Goal: Task Accomplishment & Management: Use online tool/utility

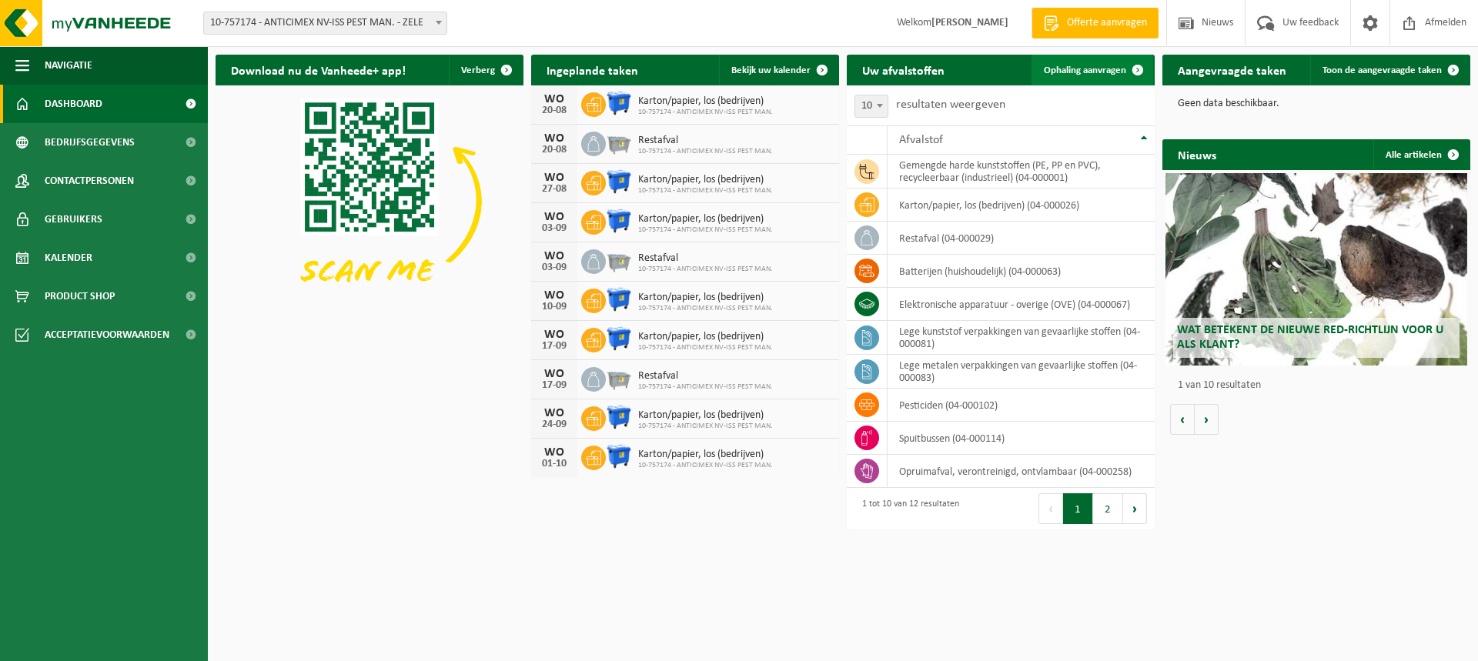
click at [1138, 74] on span at bounding box center [1138, 70] width 31 height 31
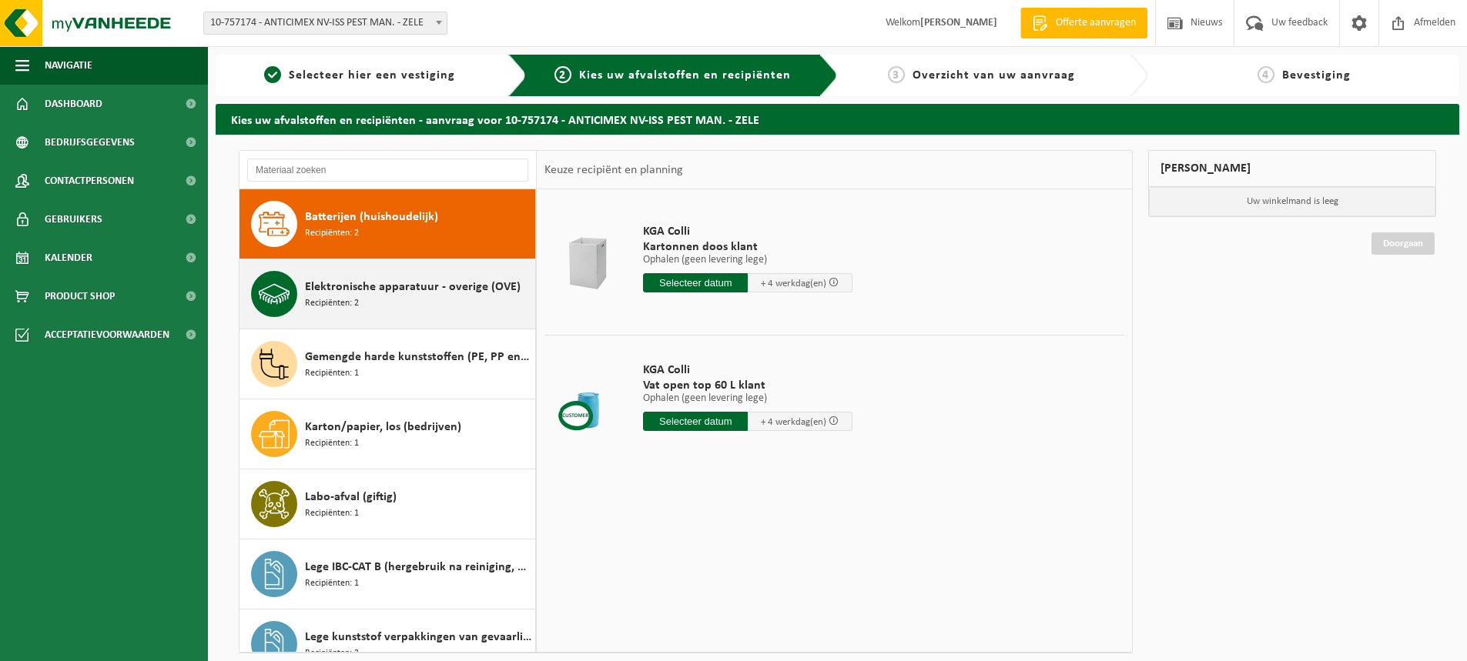
click at [382, 296] on div "Elektronische apparatuur - overige (OVE) Recipiënten: 2" at bounding box center [418, 294] width 226 height 46
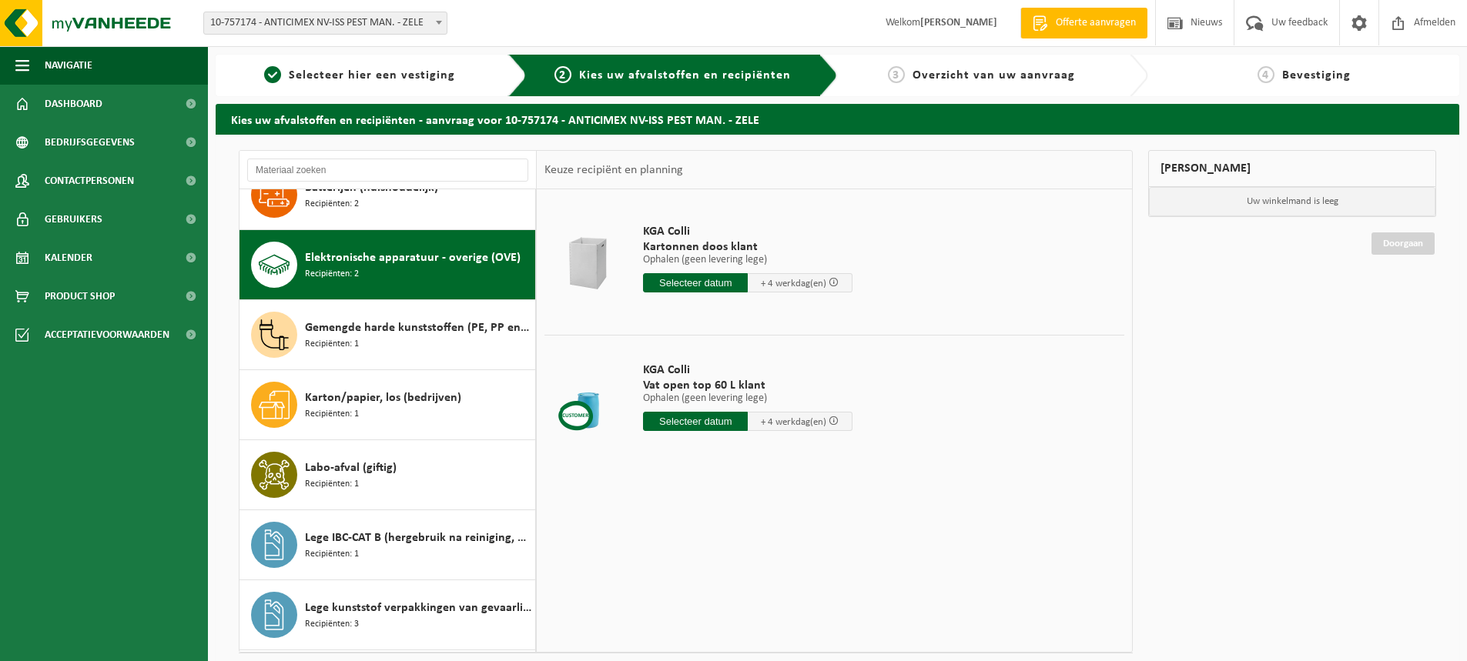
scroll to position [70, 0]
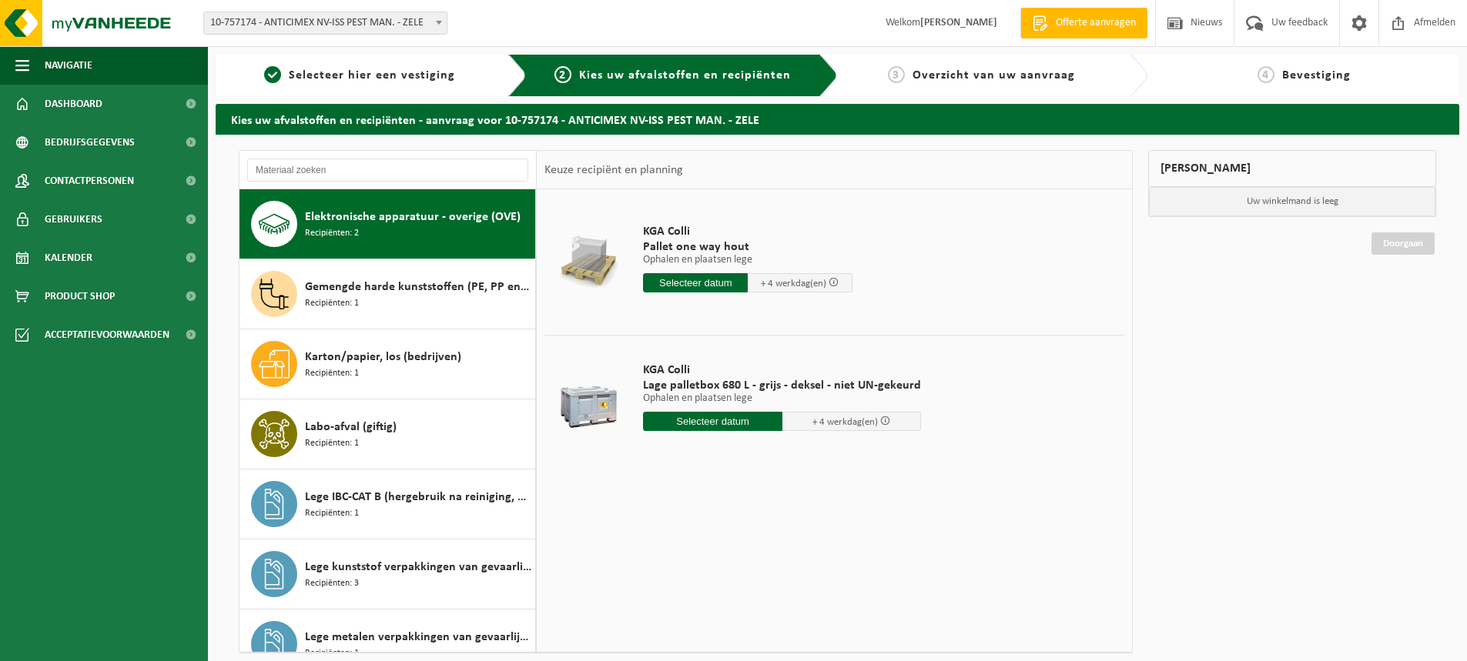
click at [735, 421] on input "text" at bounding box center [712, 421] width 139 height 19
click at [659, 584] on div "18" at bounding box center [657, 583] width 27 height 25
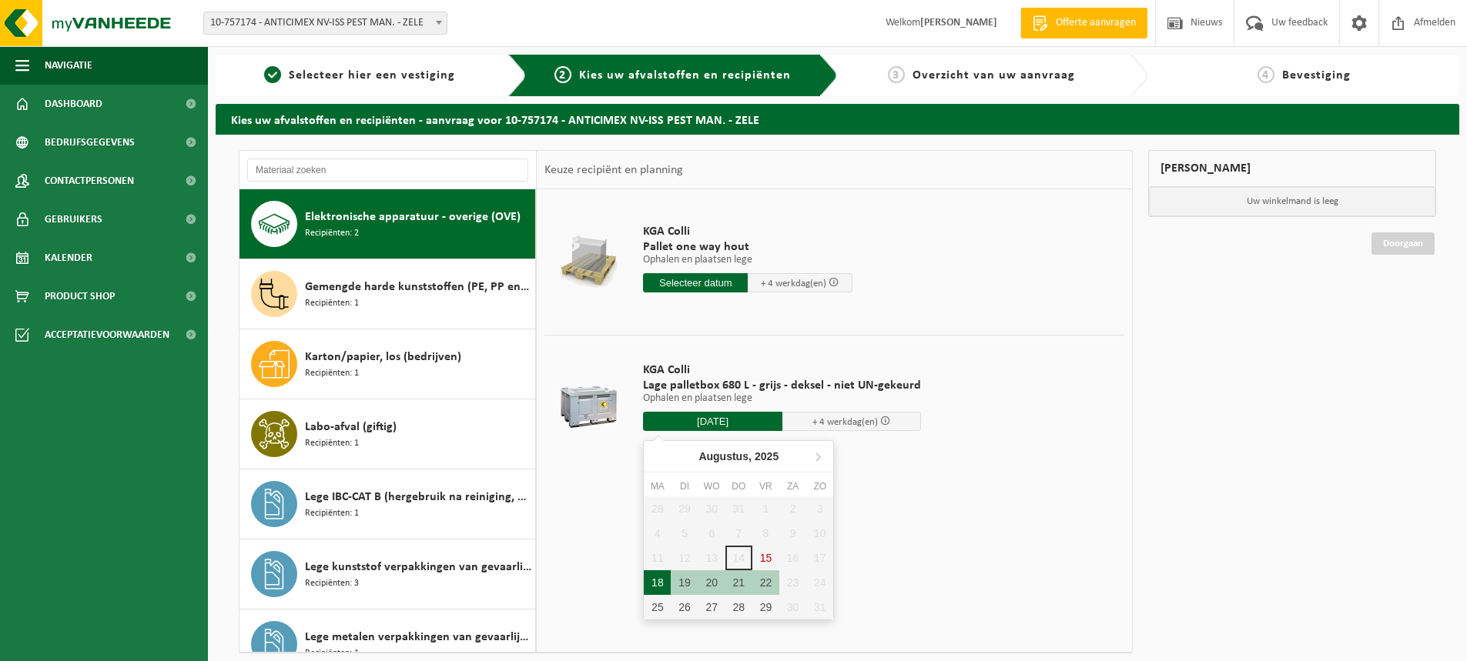
type input "Van 2025-08-18"
type input "2025-08-18"
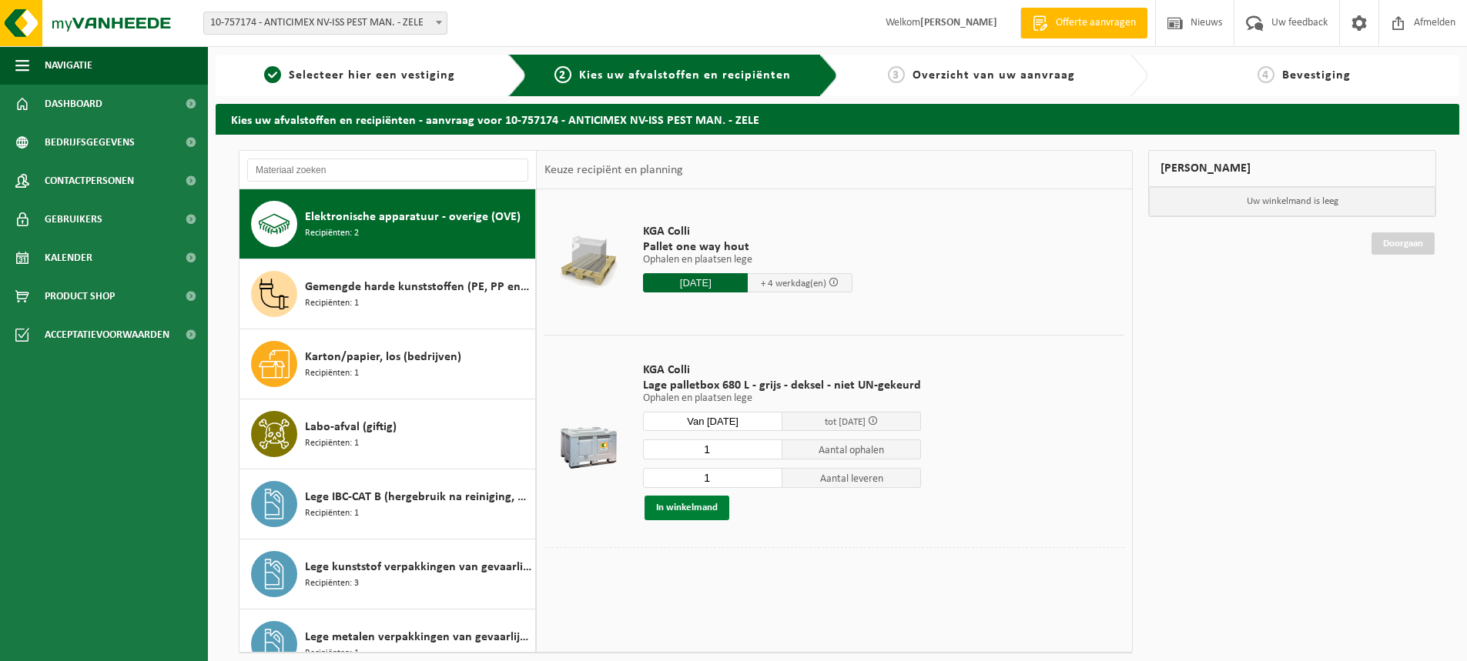
click at [698, 510] on button "In winkelmand" at bounding box center [687, 508] width 85 height 25
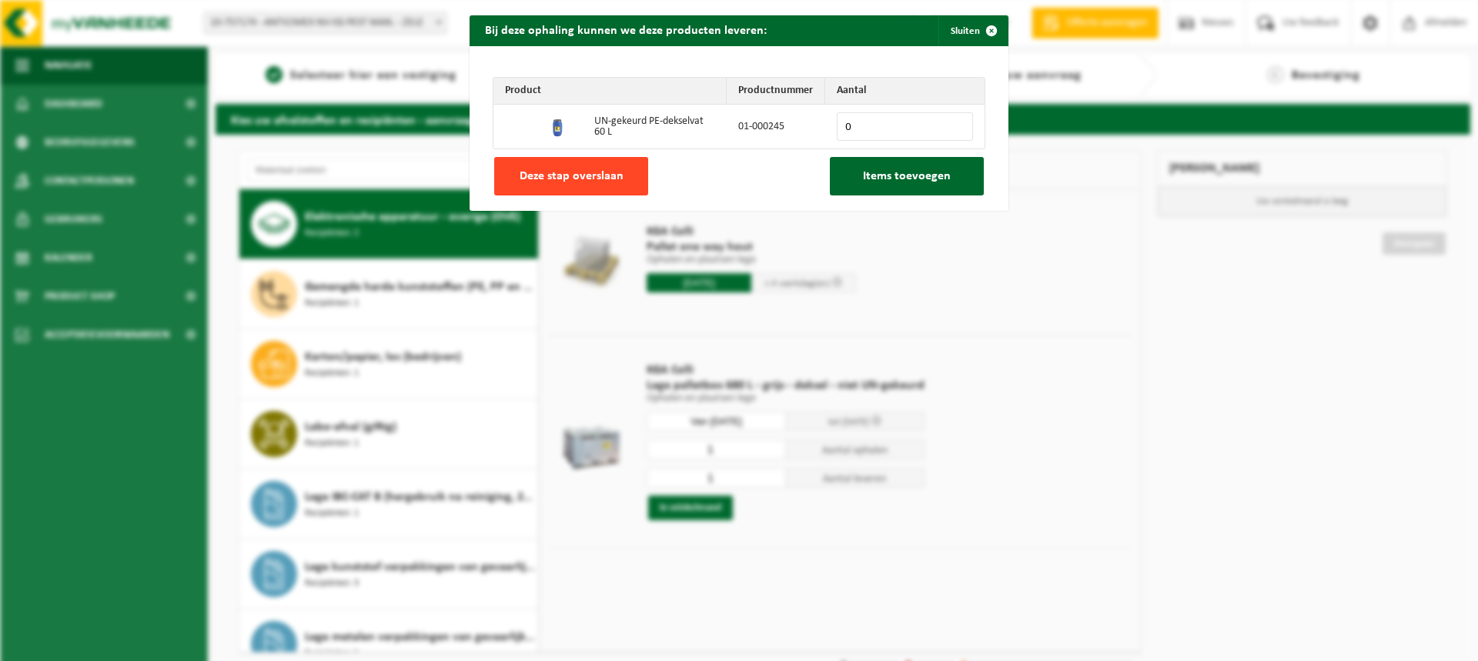
click at [561, 186] on button "Deze stap overslaan" at bounding box center [571, 176] width 154 height 39
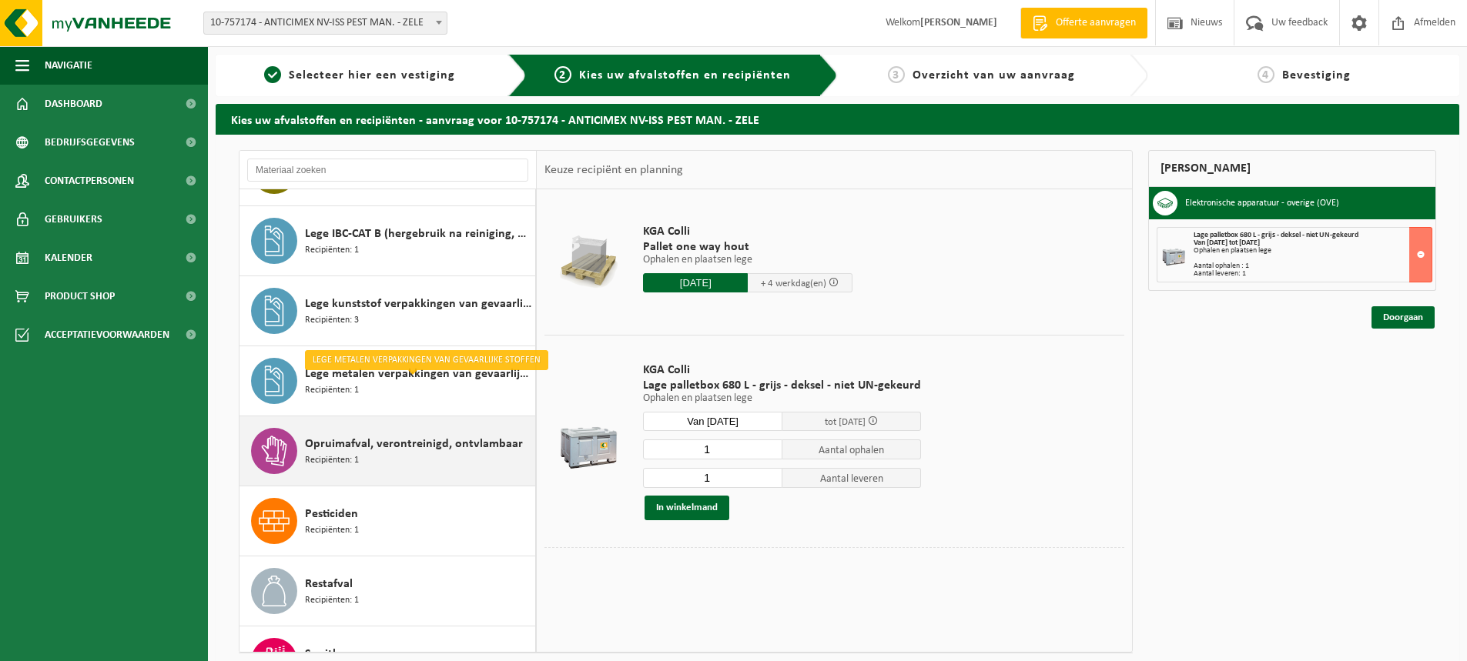
scroll to position [377, 0]
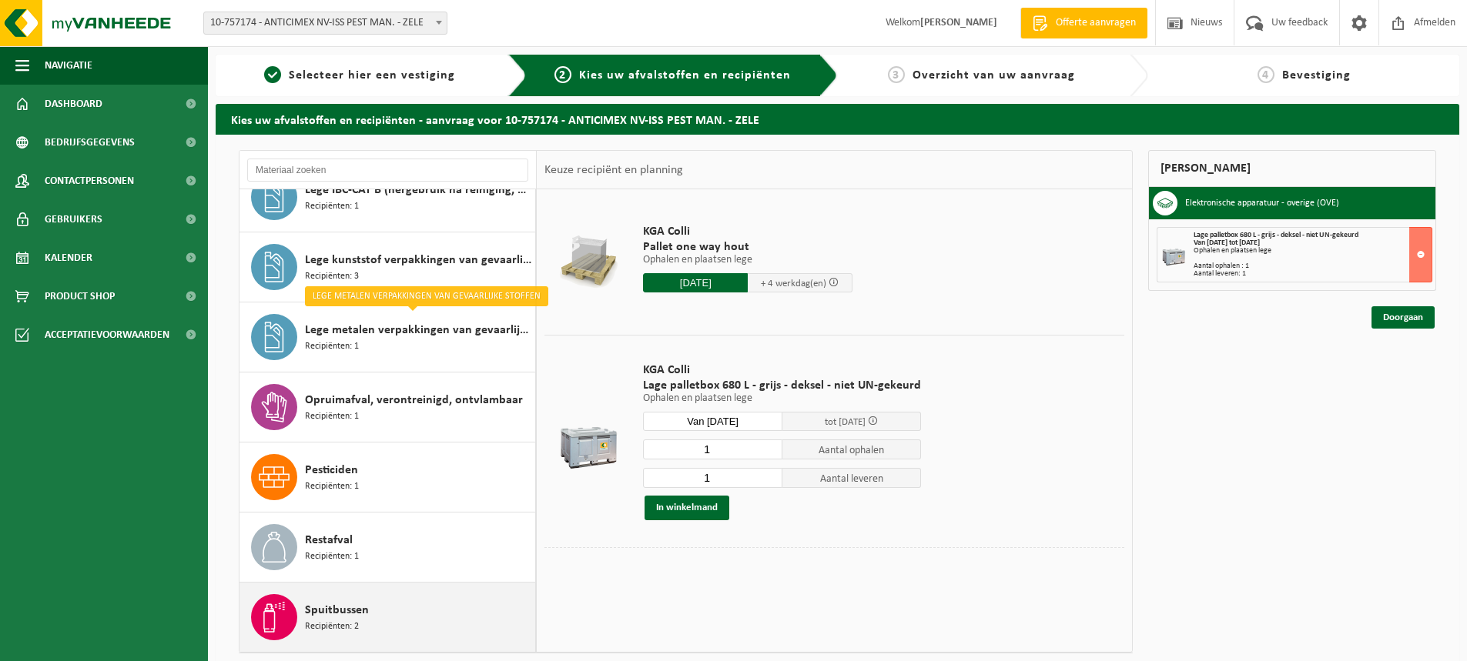
click at [337, 621] on span "Recipiënten: 2" at bounding box center [332, 627] width 54 height 15
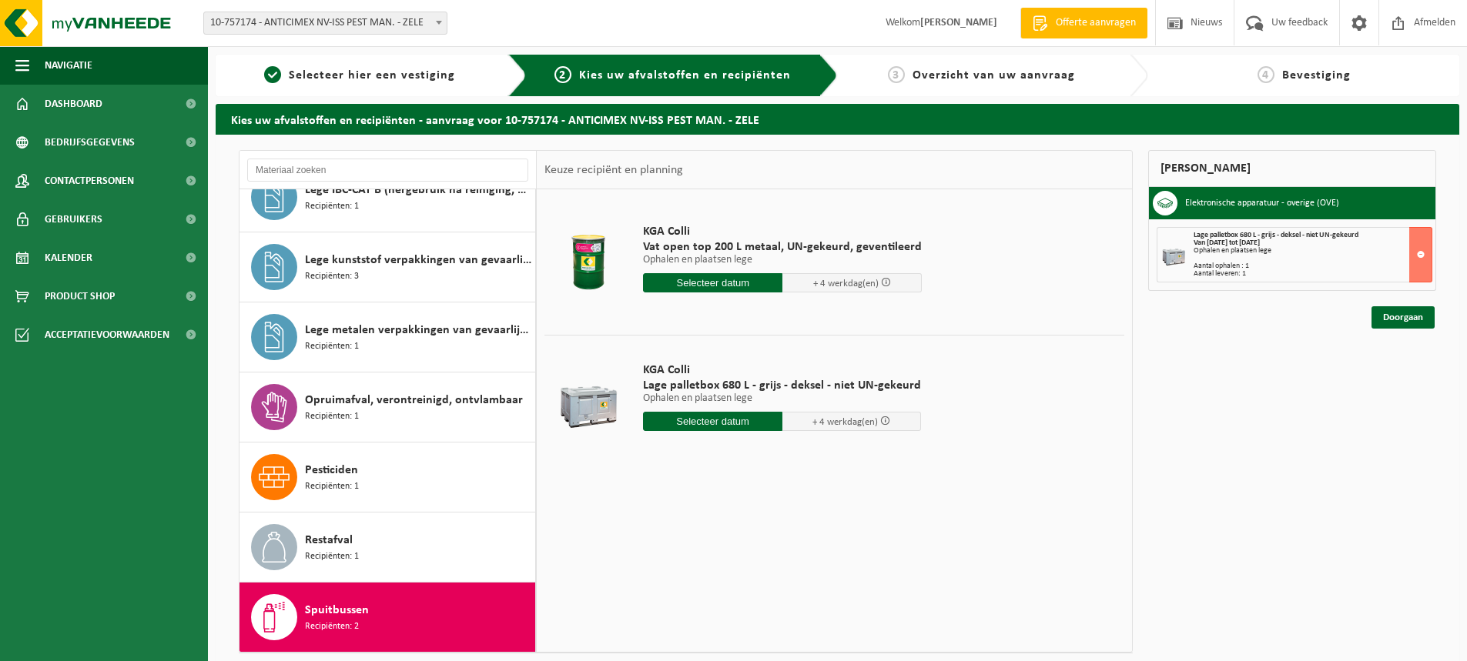
click at [707, 280] on input "text" at bounding box center [712, 282] width 139 height 19
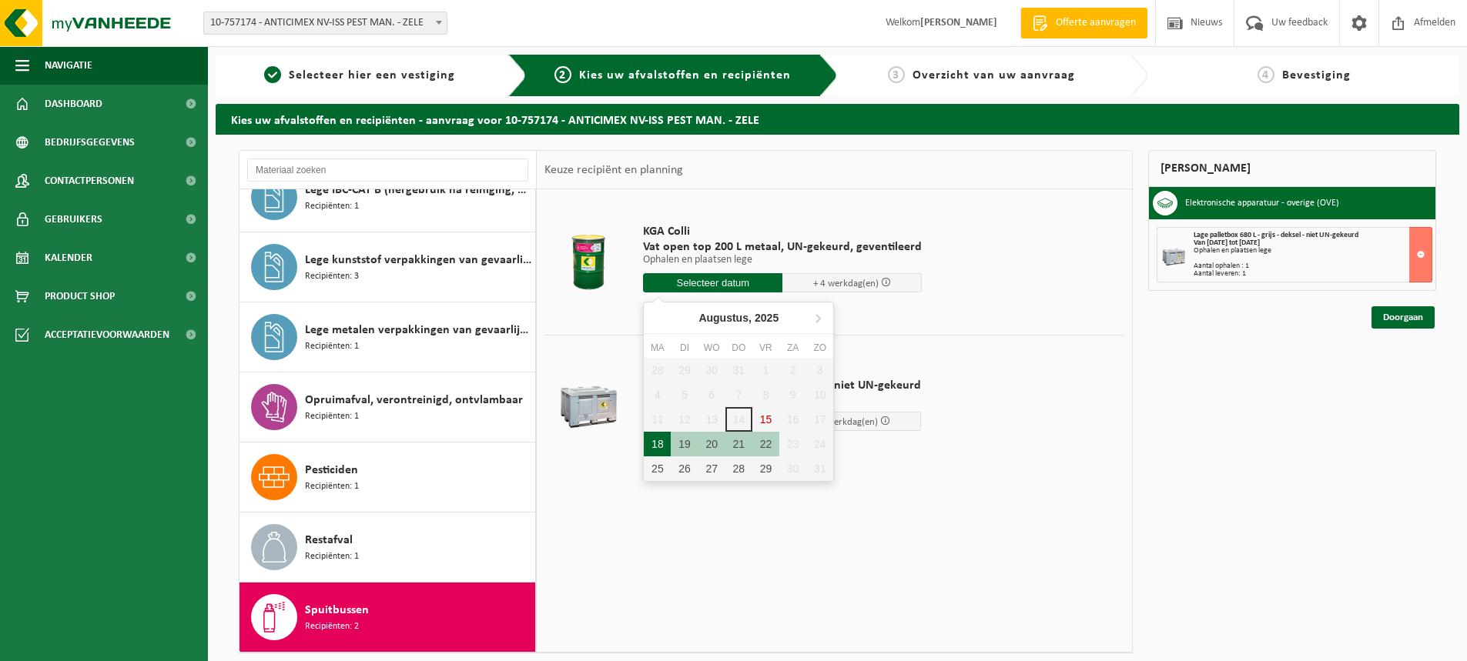
click at [653, 444] on div "18" at bounding box center [657, 444] width 27 height 25
type input "Van 2025-08-18"
type input "2025-08-18"
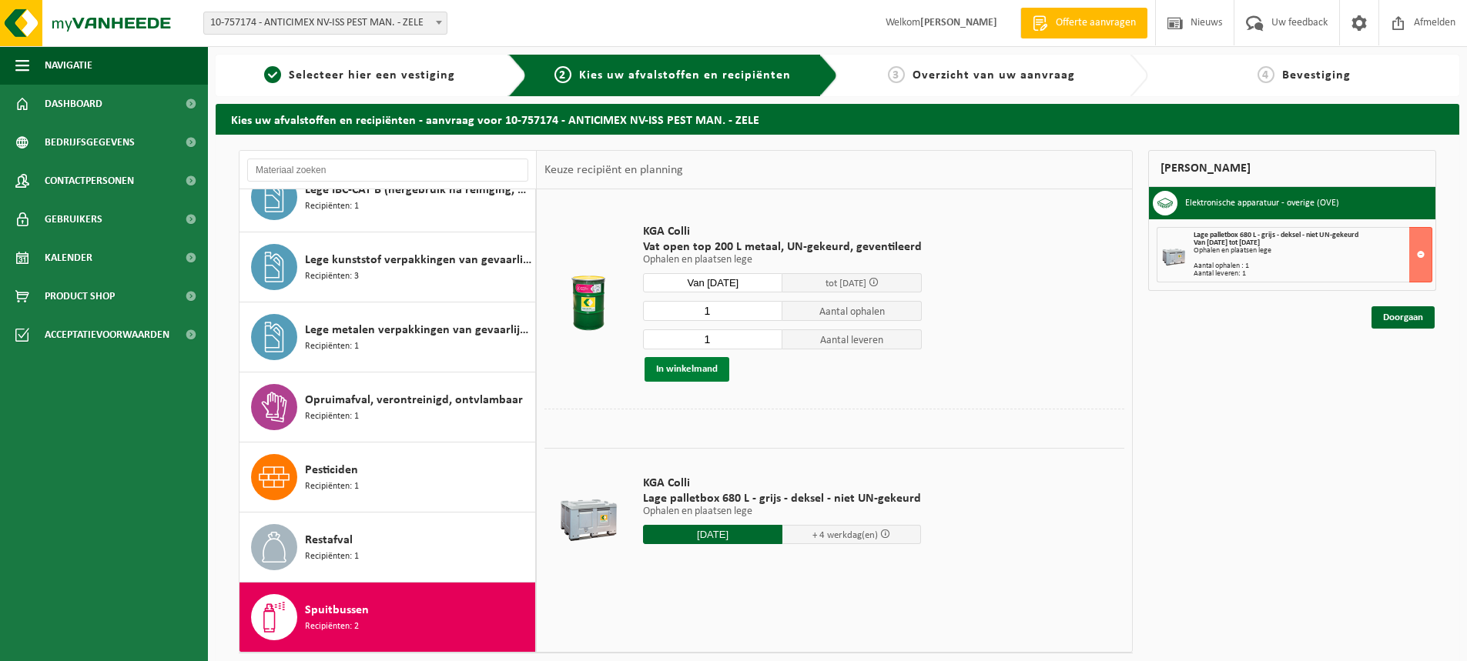
click at [692, 370] on button "In winkelmand" at bounding box center [687, 369] width 85 height 25
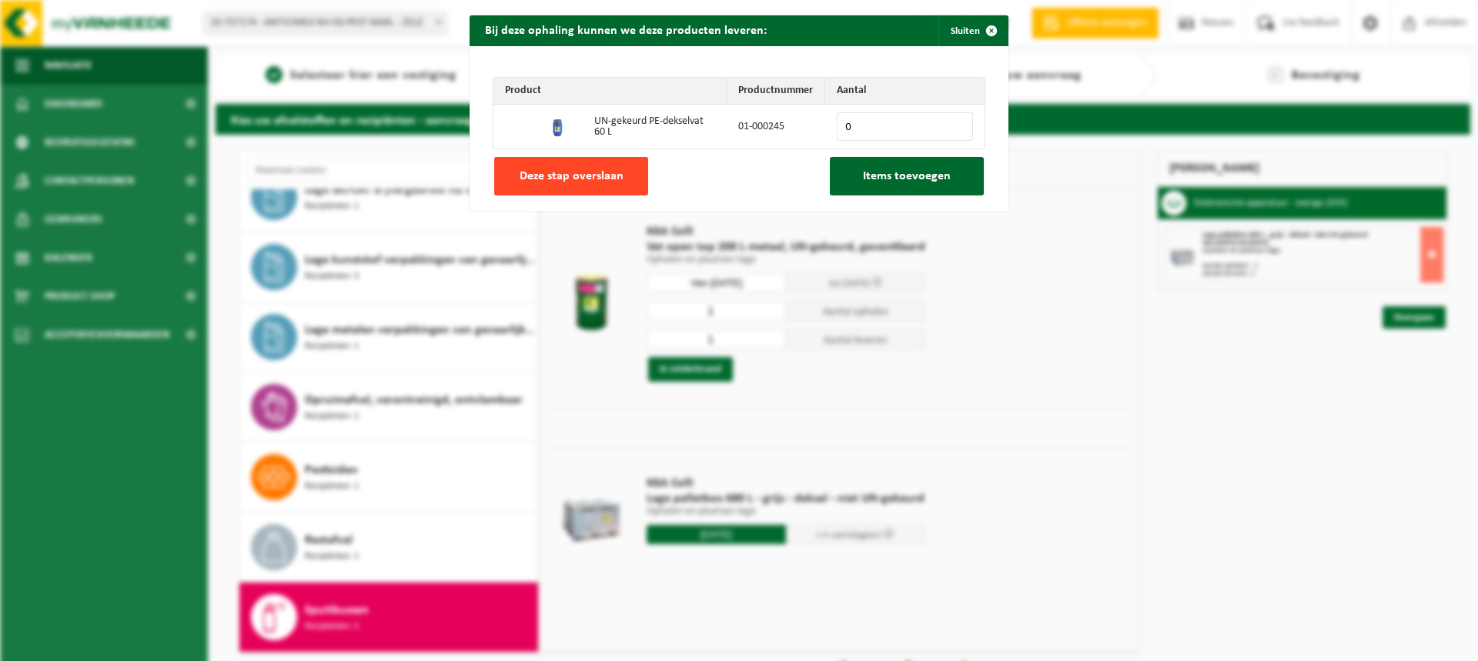
click at [596, 175] on span "Deze stap overslaan" at bounding box center [572, 176] width 104 height 12
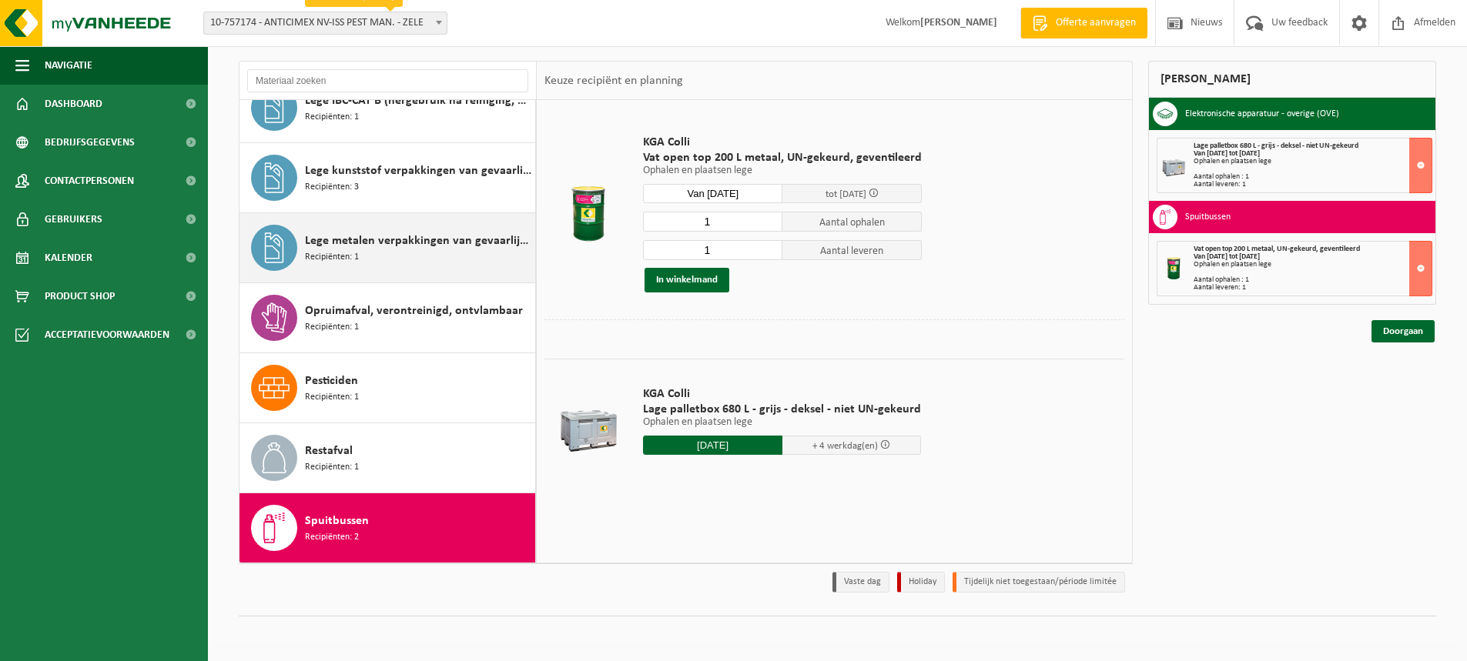
scroll to position [91, 0]
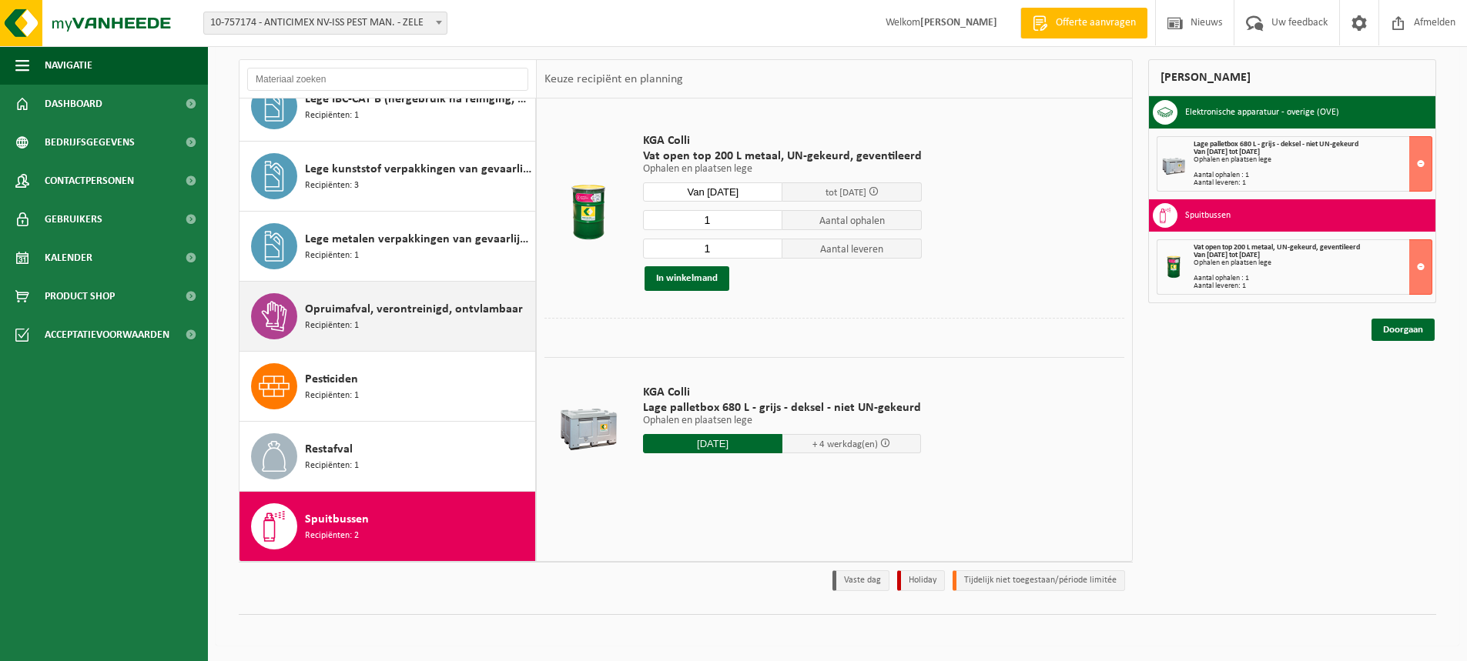
click at [400, 335] on div "Opruimafval, verontreinigd, ontvlambaar Recipiënten: 1" at bounding box center [418, 316] width 226 height 46
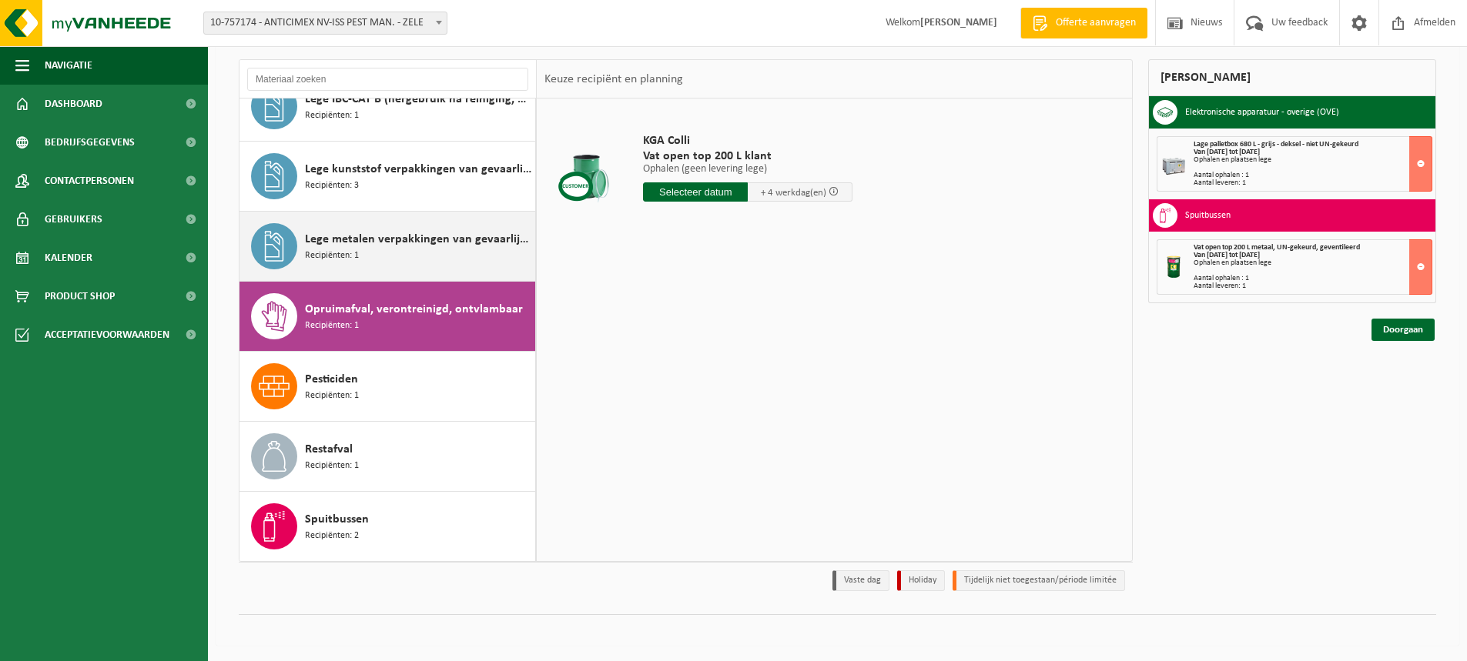
click at [440, 249] on div "Lege metalen verpakkingen van gevaarlijke stoffen Recipiënten: 1" at bounding box center [418, 246] width 226 height 46
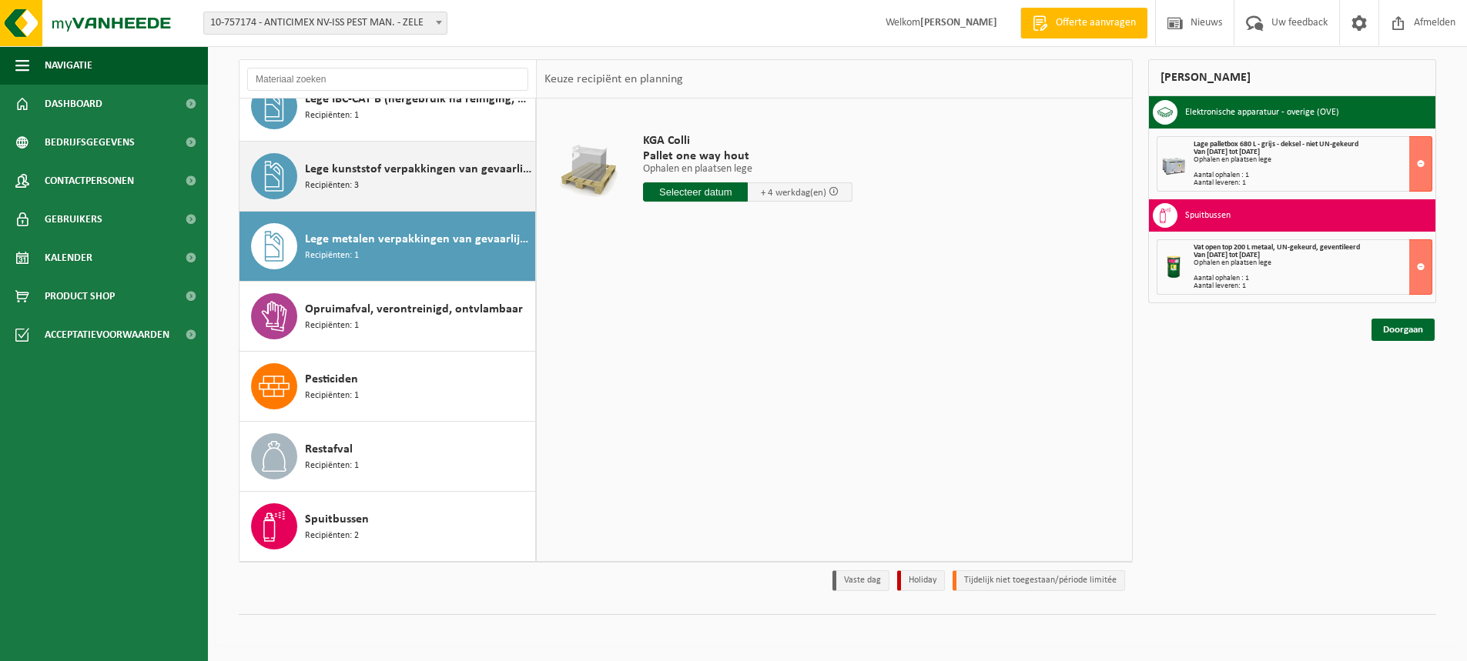
click at [414, 193] on div "Lege kunststof verpakkingen van gevaarlijke stoffen Recipiënten: 3" at bounding box center [418, 176] width 226 height 46
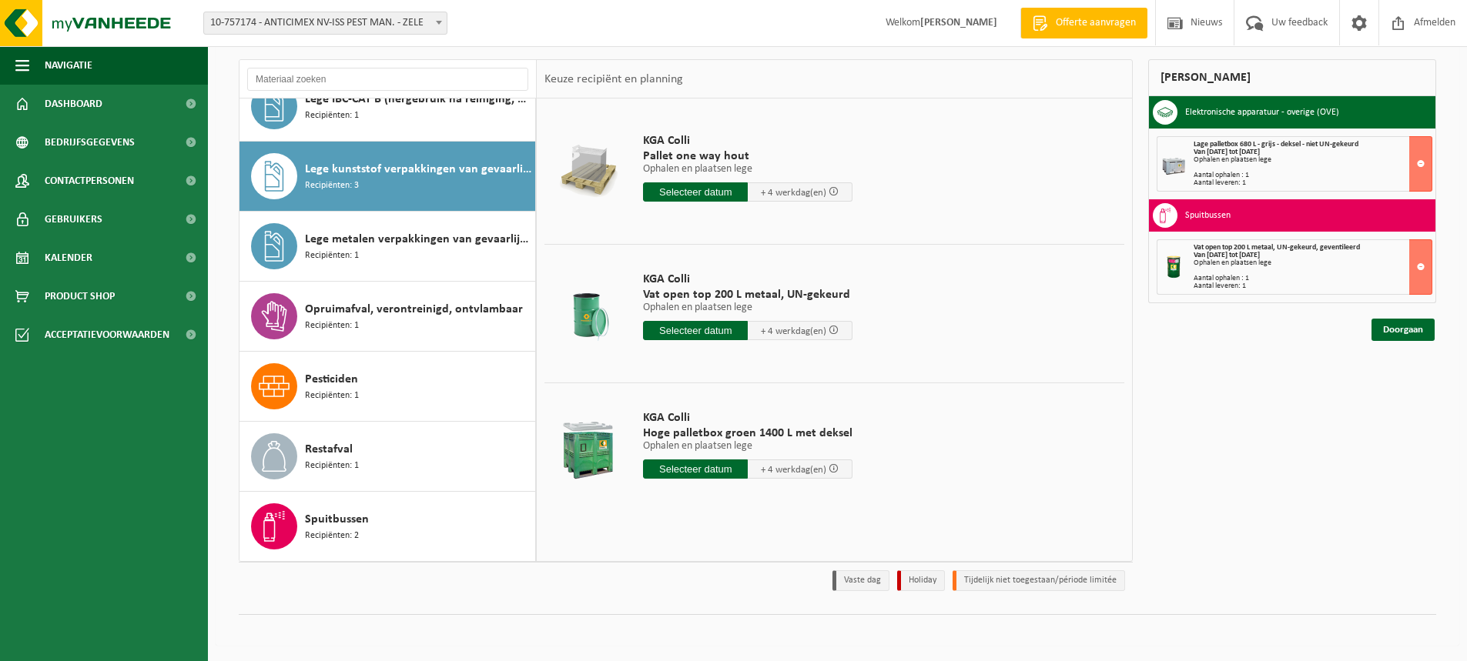
scroll to position [300, 0]
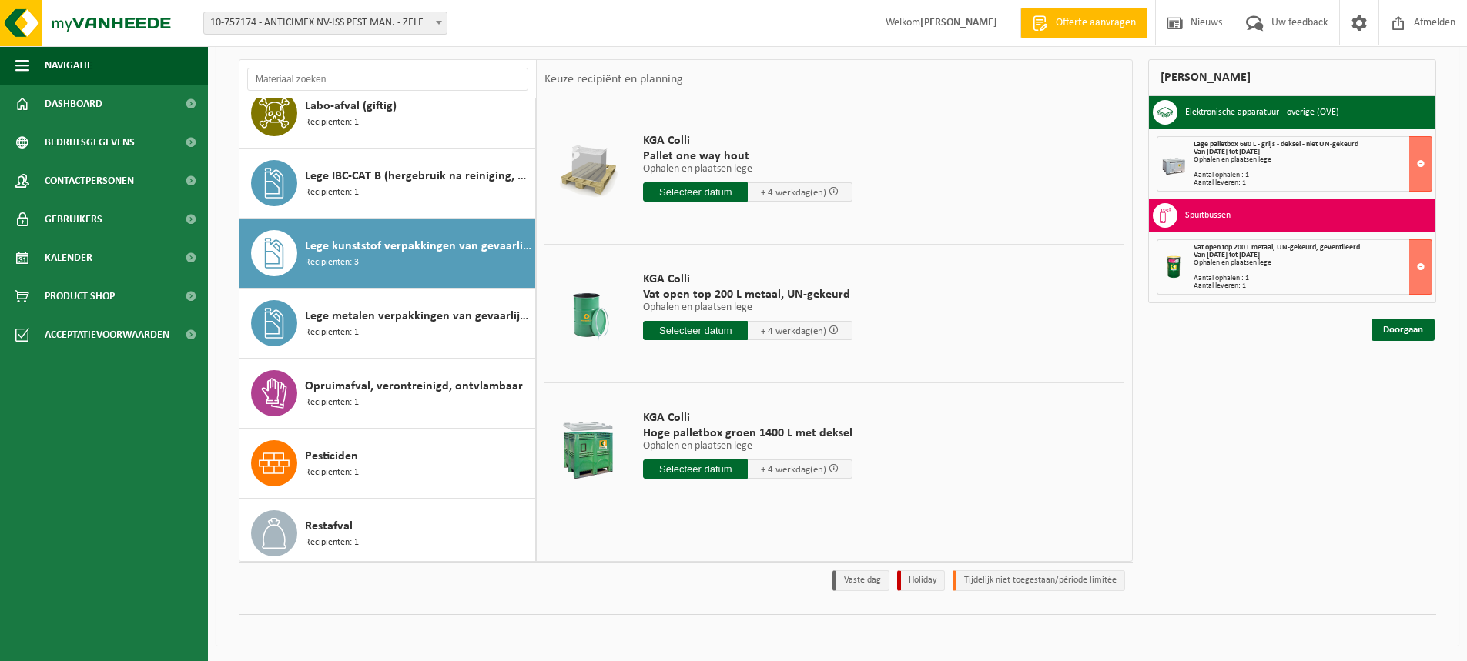
click at [413, 189] on div "Lege IBC-CAT B (hergebruik na reiniging, 2e keuze) Recipiënten: 1" at bounding box center [418, 183] width 226 height 46
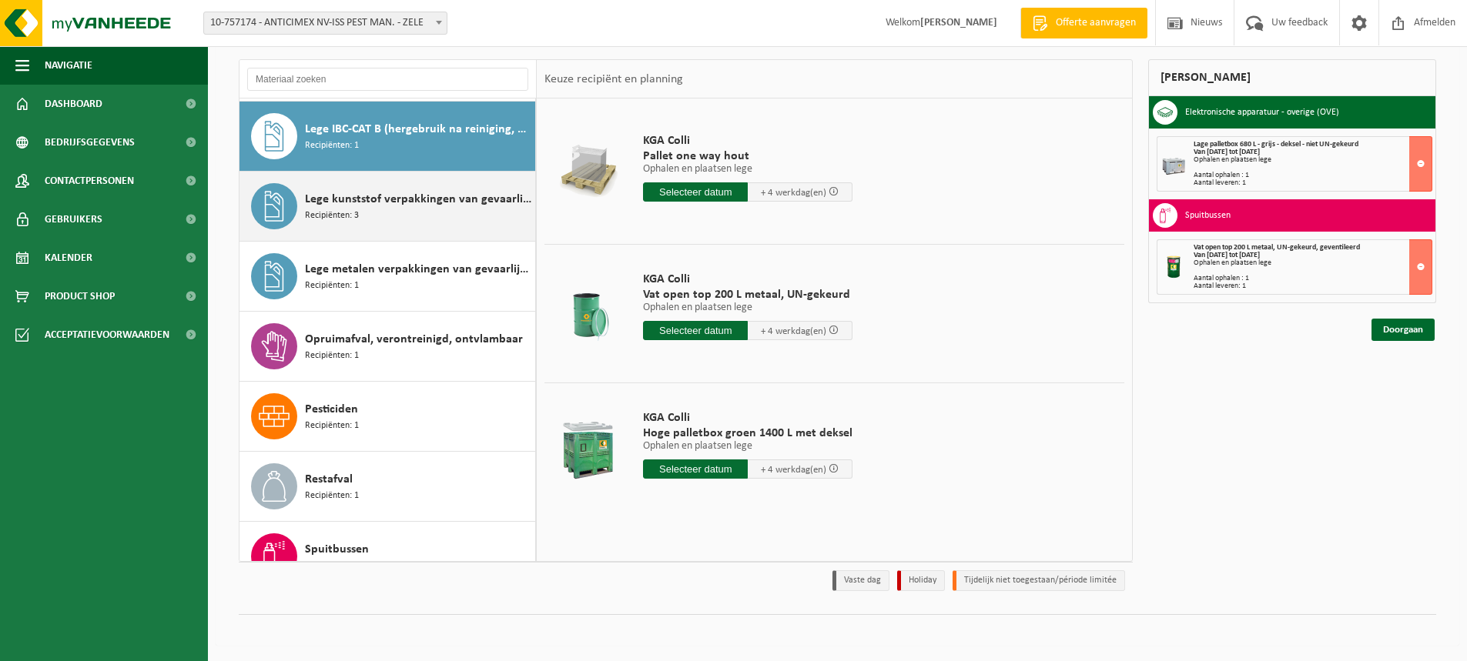
scroll to position [350, 0]
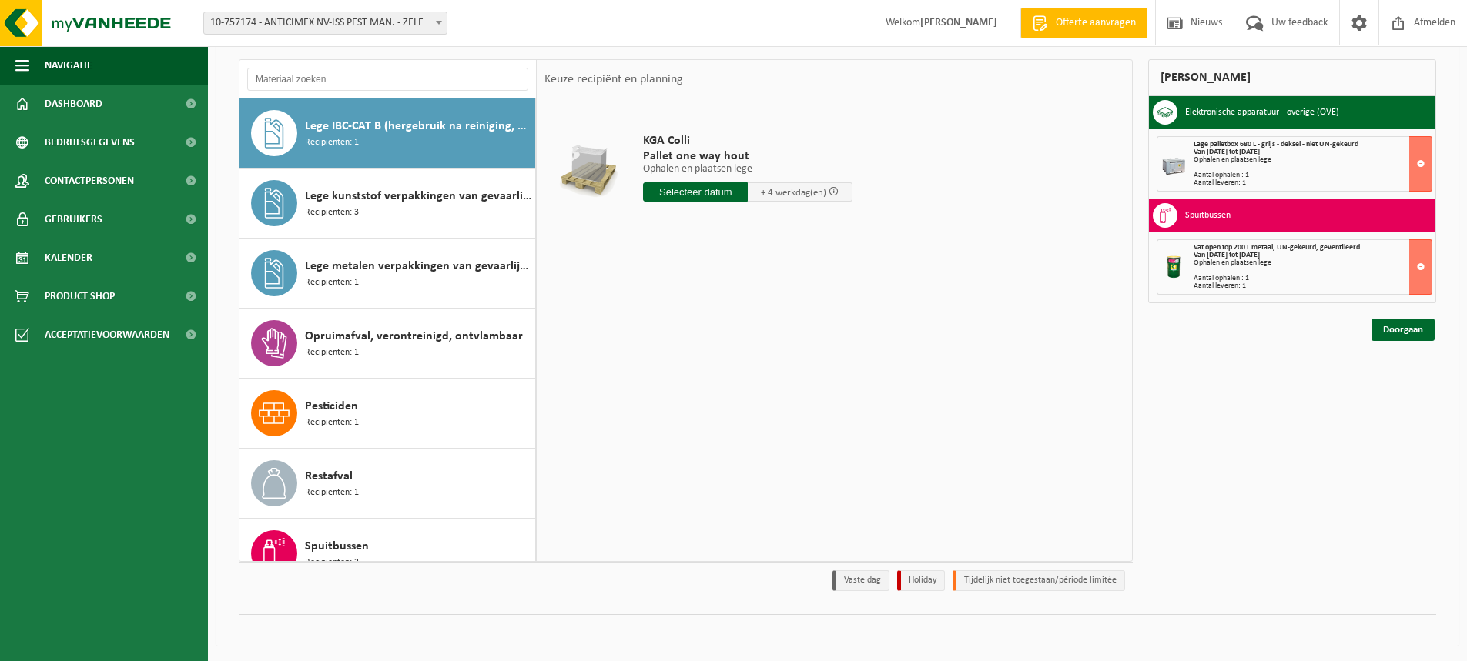
click at [403, 143] on div "Lege IBC-CAT B (hergebruik na reiniging, 2e keuze) Recipiënten: 1" at bounding box center [418, 133] width 226 height 46
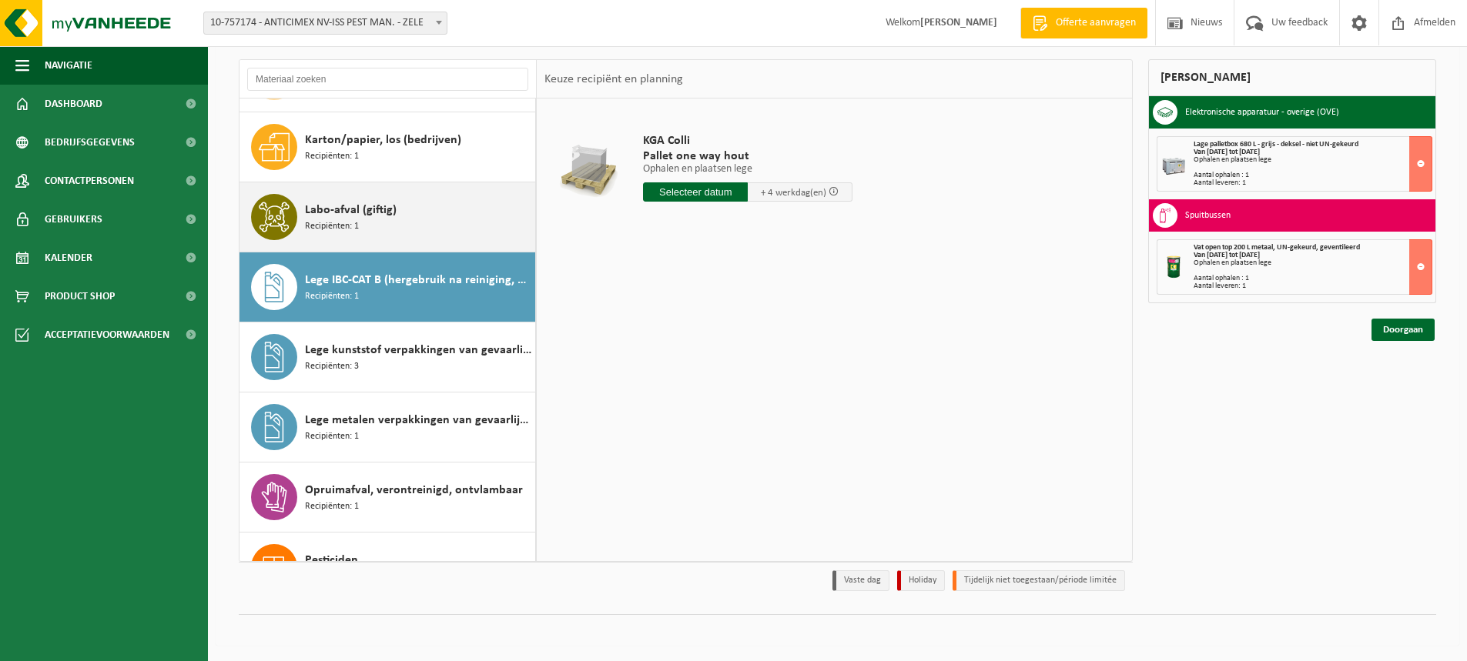
click at [397, 199] on div "Labo-afval (giftig) Recipiënten: 1" at bounding box center [418, 217] width 226 height 46
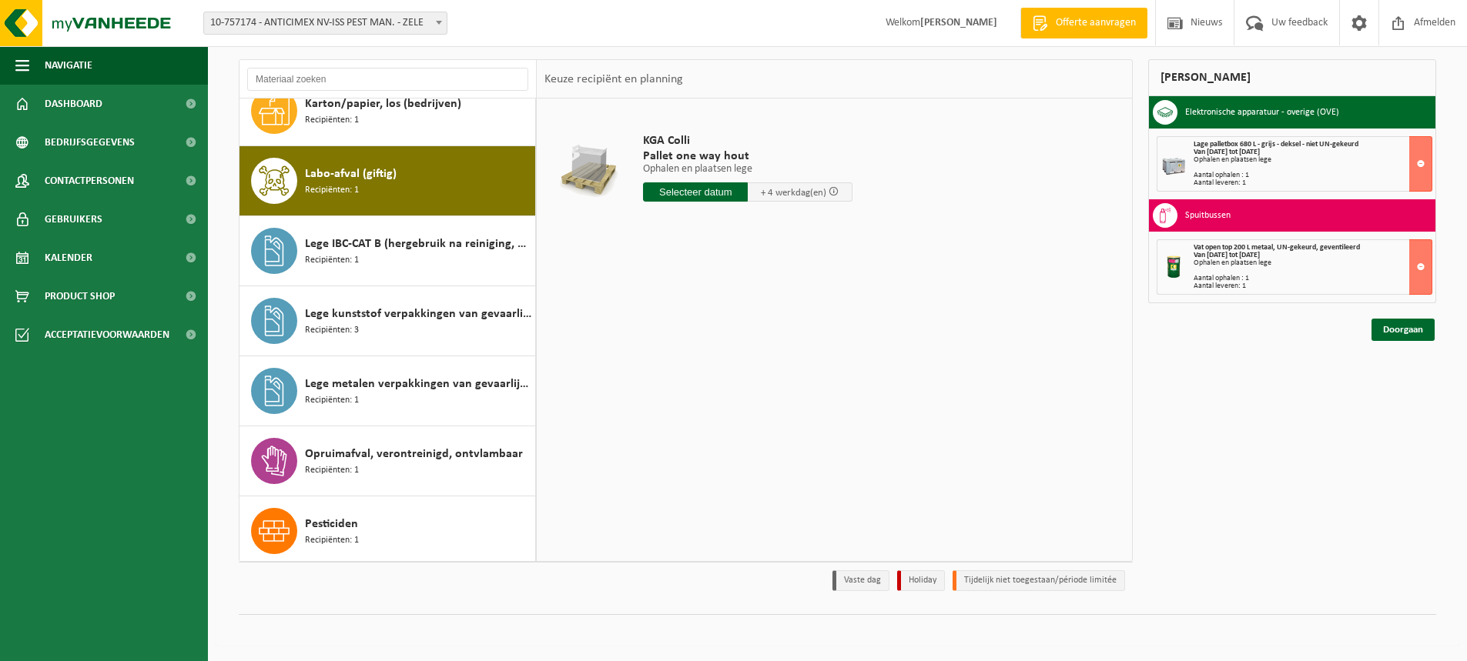
scroll to position [280, 0]
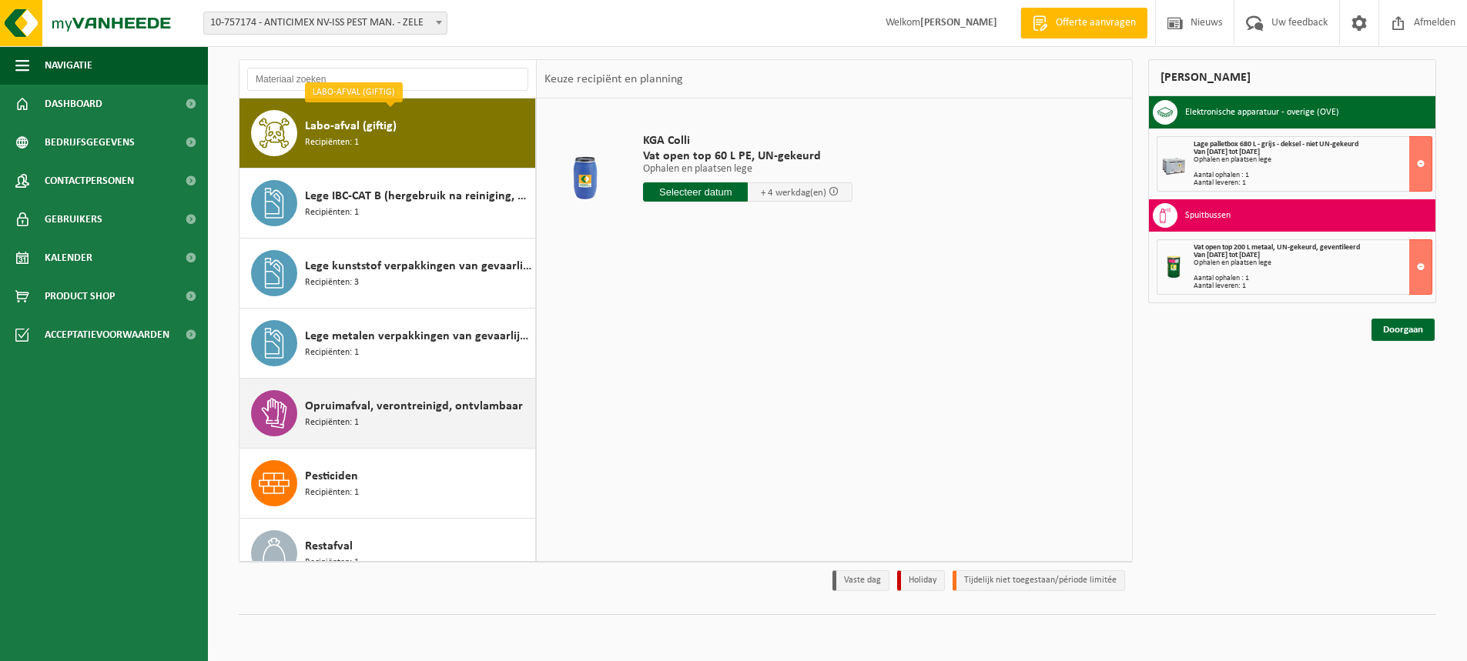
click at [423, 407] on span "Opruimafval, verontreinigd, ontvlambaar" at bounding box center [414, 406] width 218 height 18
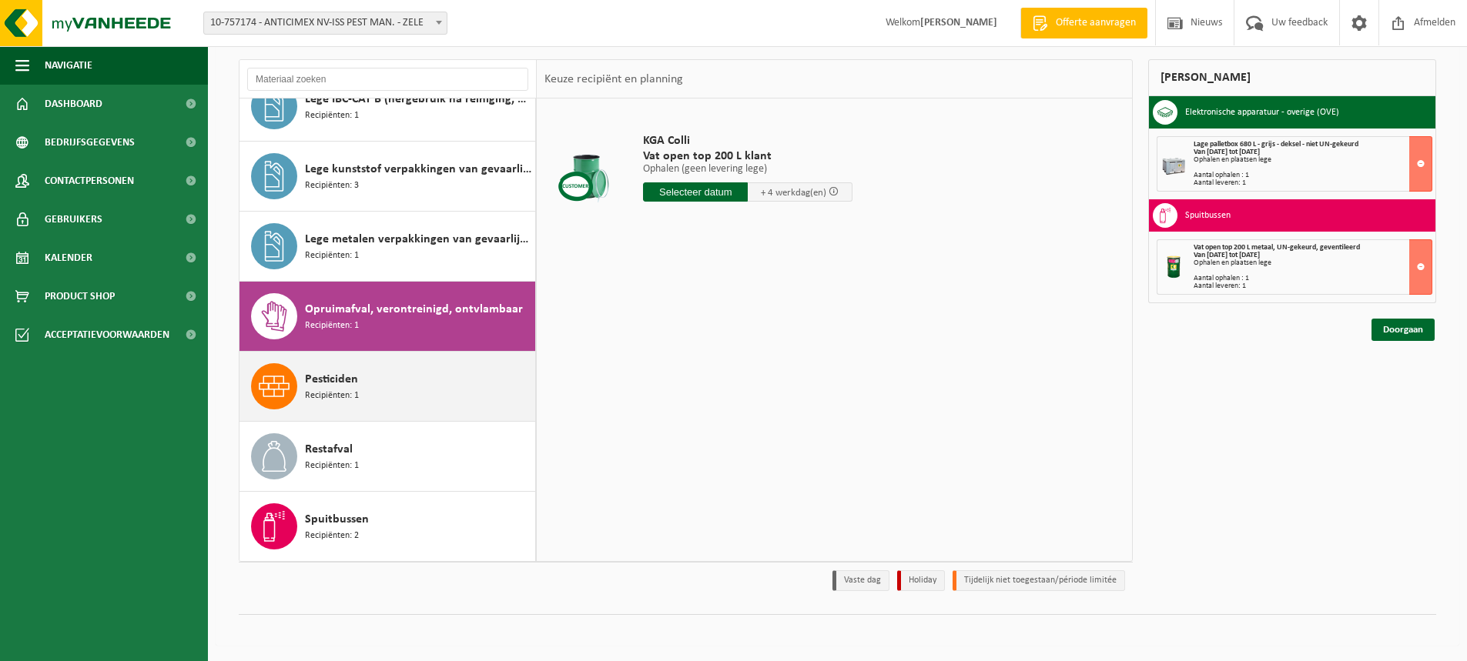
click at [420, 382] on div "Pesticiden Recipiënten: 1" at bounding box center [418, 386] width 226 height 46
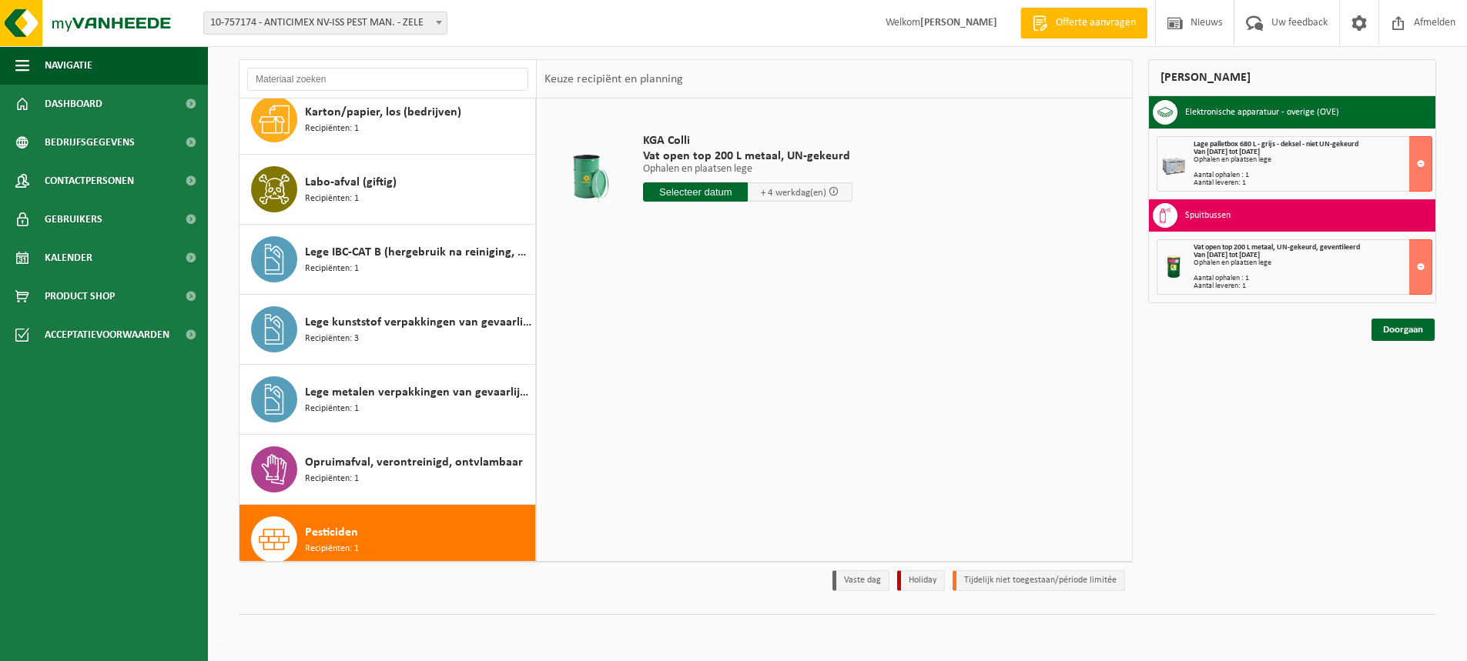
scroll to position [223, 0]
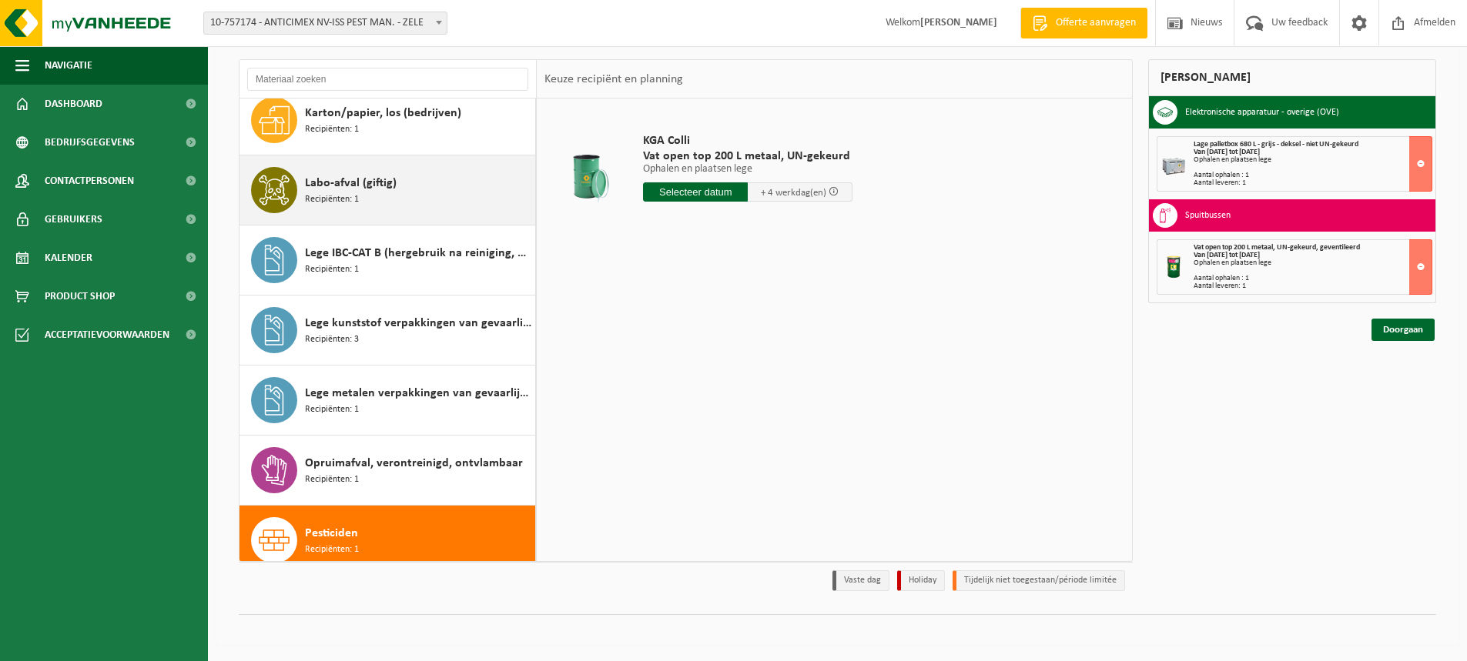
click at [397, 203] on div "Labo-afval (giftig) Recipiënten: 1" at bounding box center [418, 190] width 226 height 46
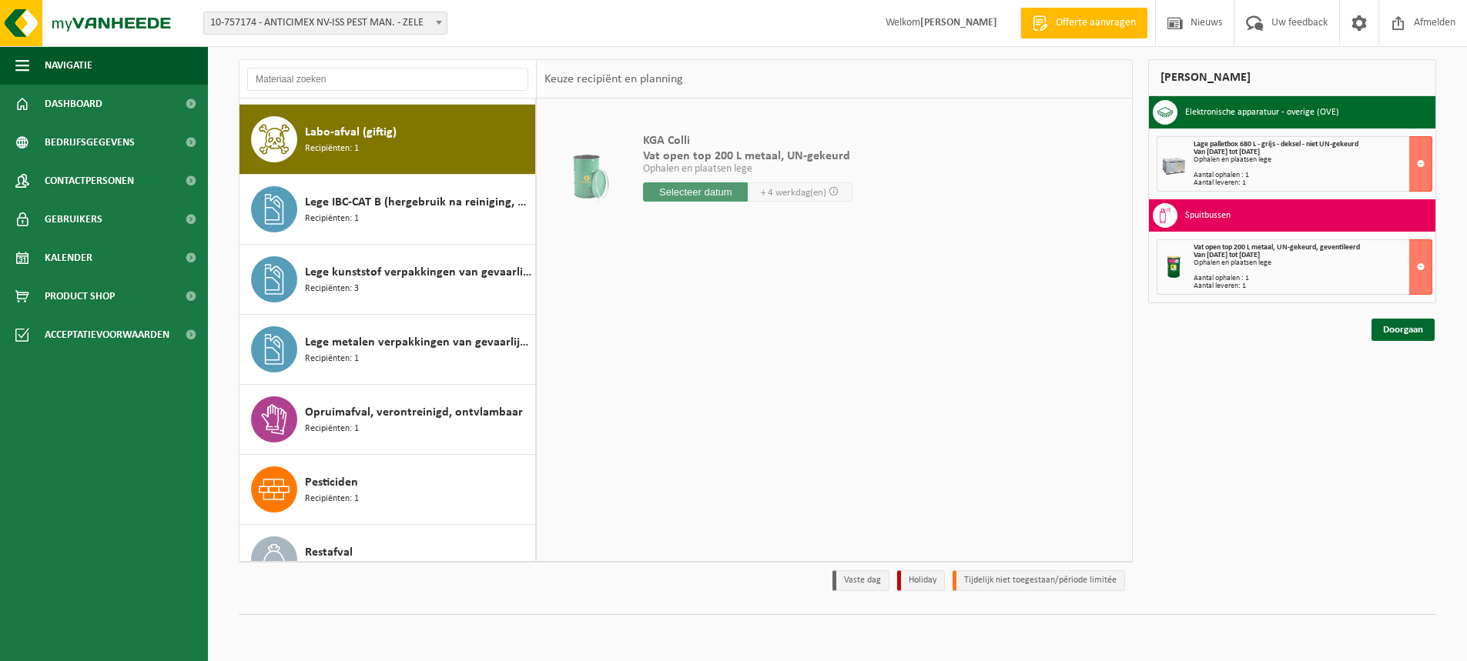
scroll to position [280, 0]
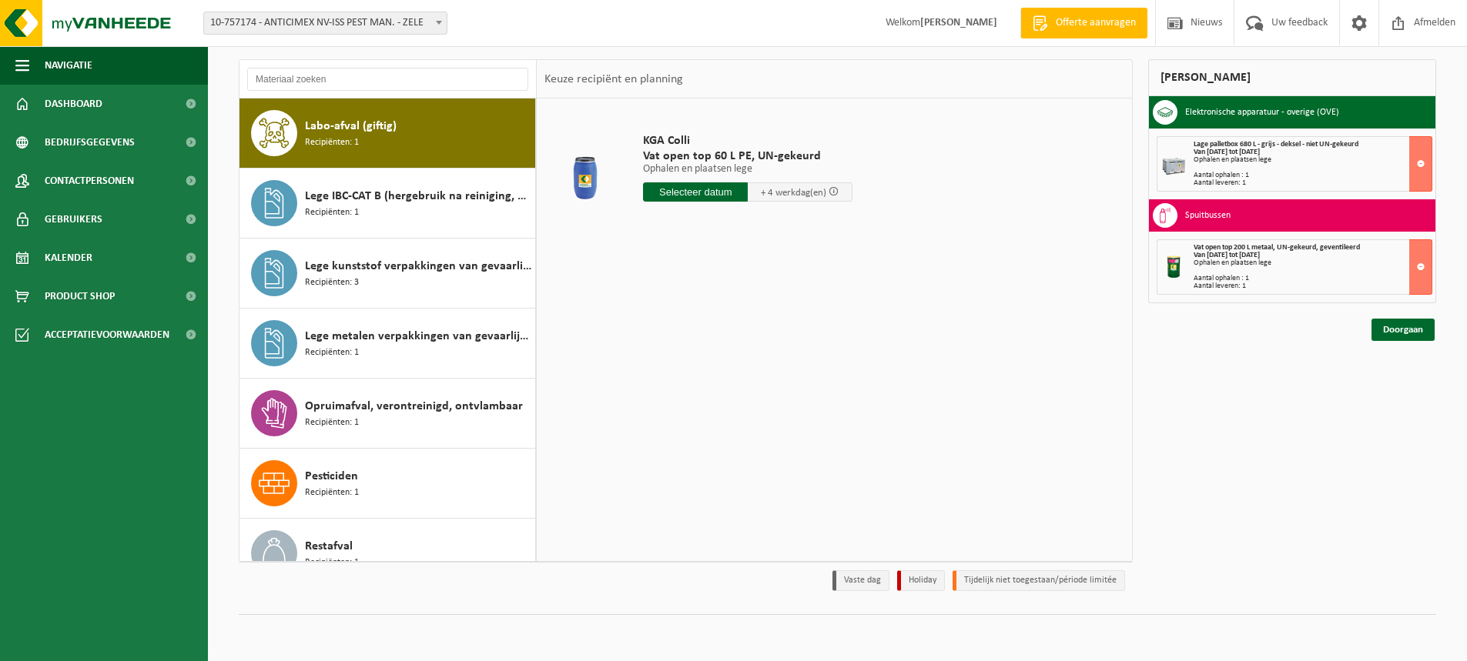
click at [389, 145] on div "Labo-afval (giftig) Recipiënten: 1" at bounding box center [418, 133] width 226 height 46
click at [1401, 333] on link "Doorgaan" at bounding box center [1402, 330] width 63 height 22
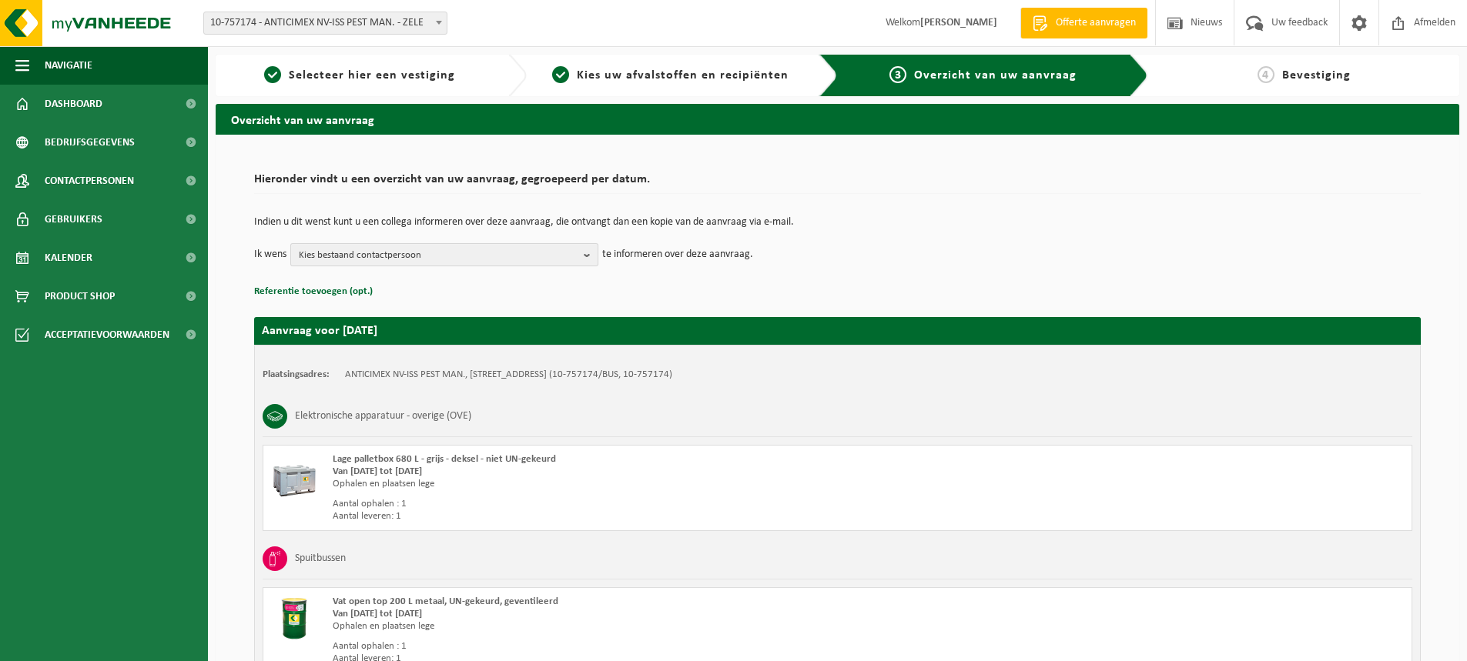
click at [593, 258] on b "button" at bounding box center [591, 255] width 14 height 22
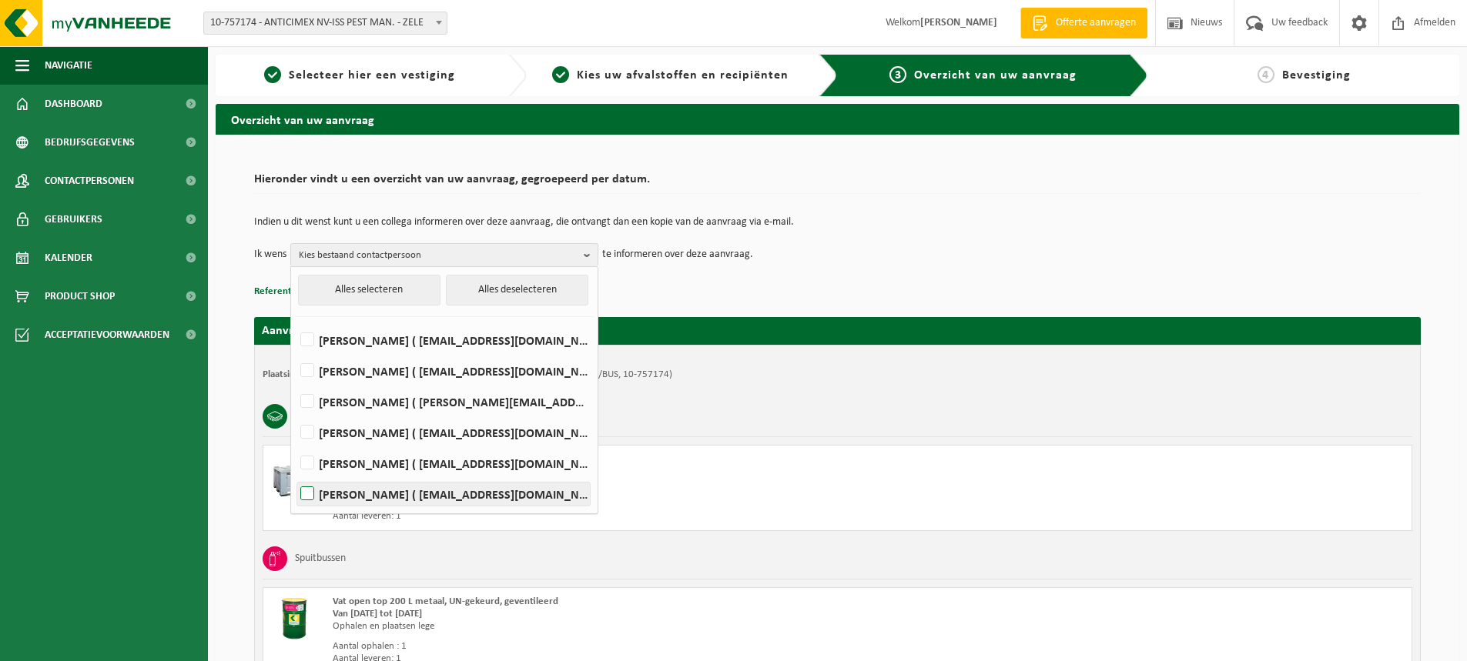
click at [381, 490] on label "LANDER SCHOLLIERS ( lander.scholliers@anticimex.be )" at bounding box center [443, 494] width 293 height 23
click at [295, 475] on input "LANDER SCHOLLIERS ( lander.scholliers@anticimex.be )" at bounding box center [294, 474] width 1 height 1
checkbox input "true"
click at [994, 239] on td "Indien u dit wenst kunt u een collega informeren over deze aanvraag, die ontvan…" at bounding box center [837, 230] width 1167 height 26
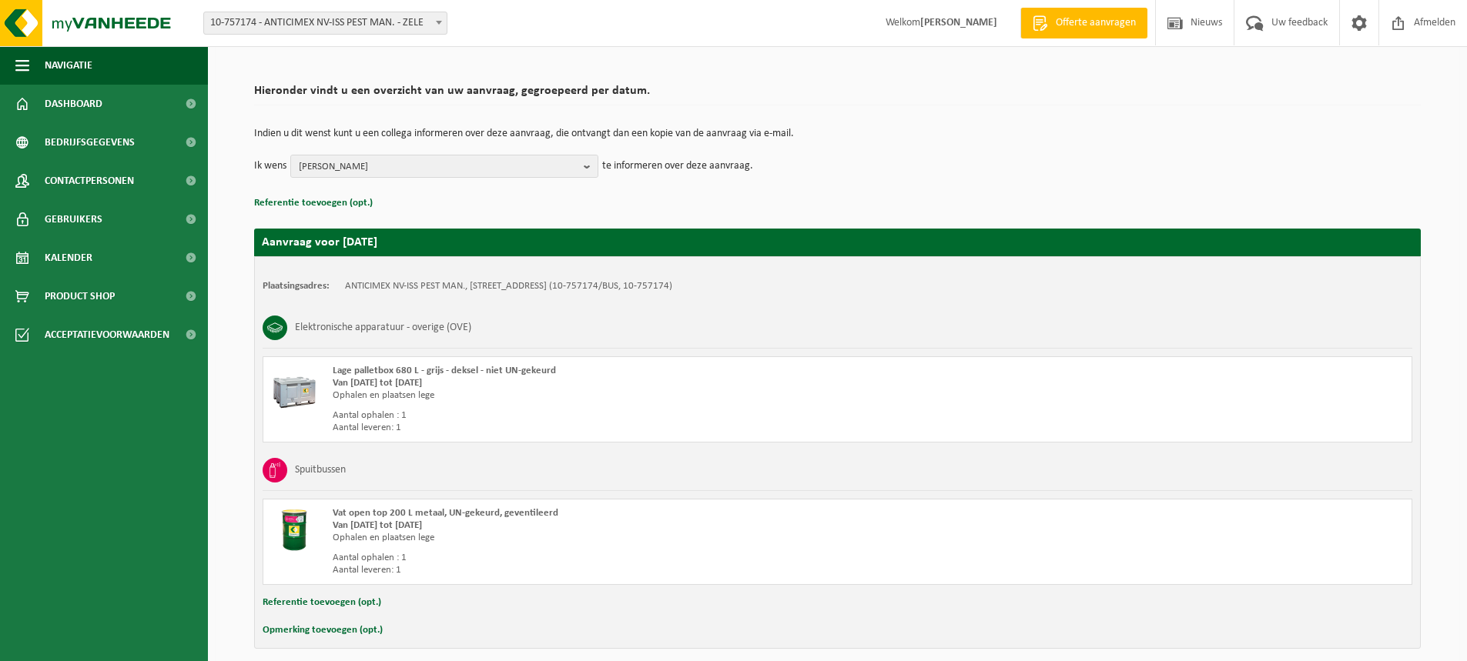
scroll to position [154, 0]
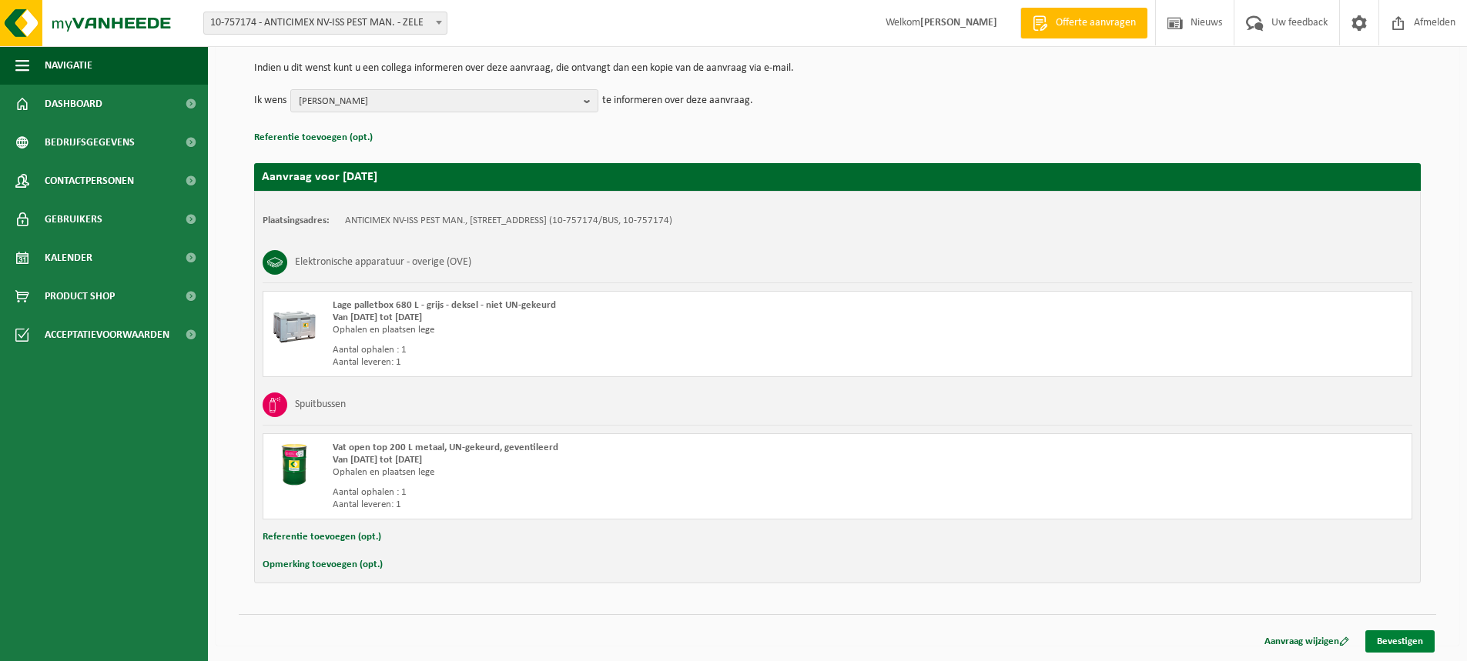
click at [1405, 639] on link "Bevestigen" at bounding box center [1399, 642] width 69 height 22
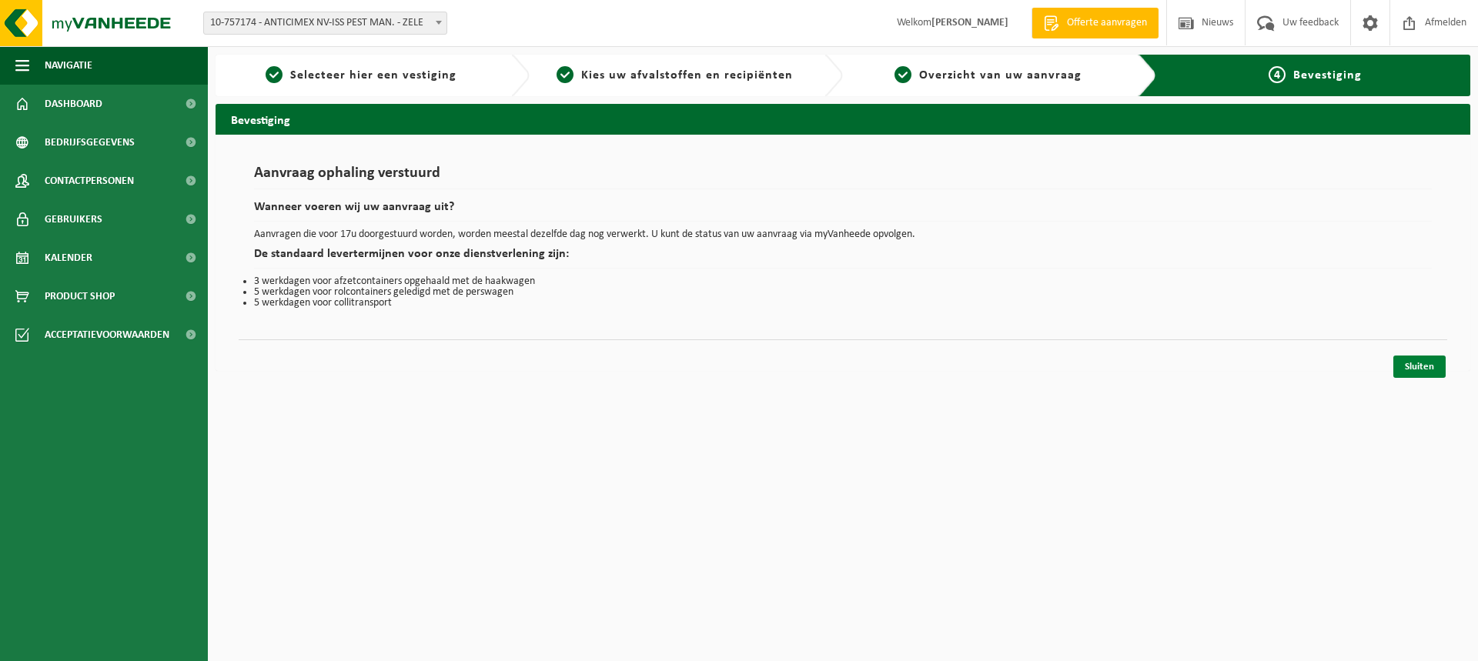
click at [1421, 363] on link "Sluiten" at bounding box center [1420, 367] width 52 height 22
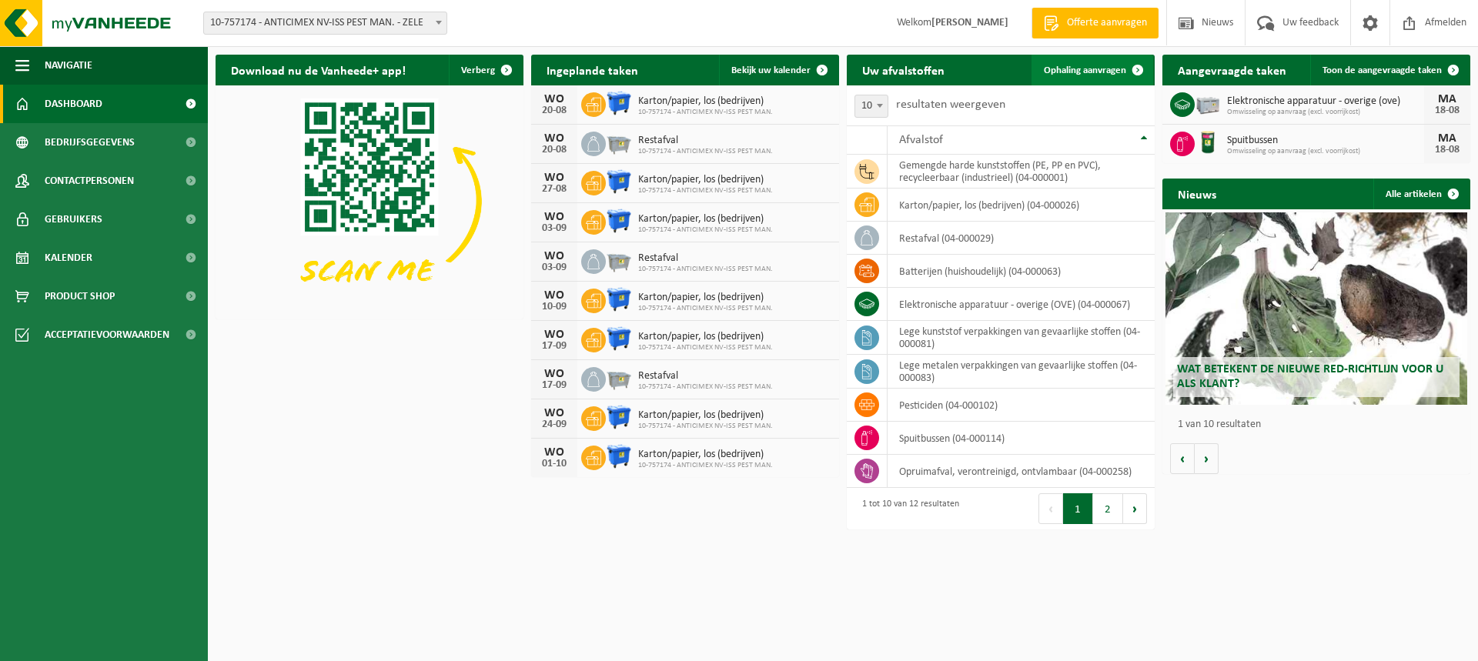
click at [1140, 69] on span at bounding box center [1138, 70] width 31 height 31
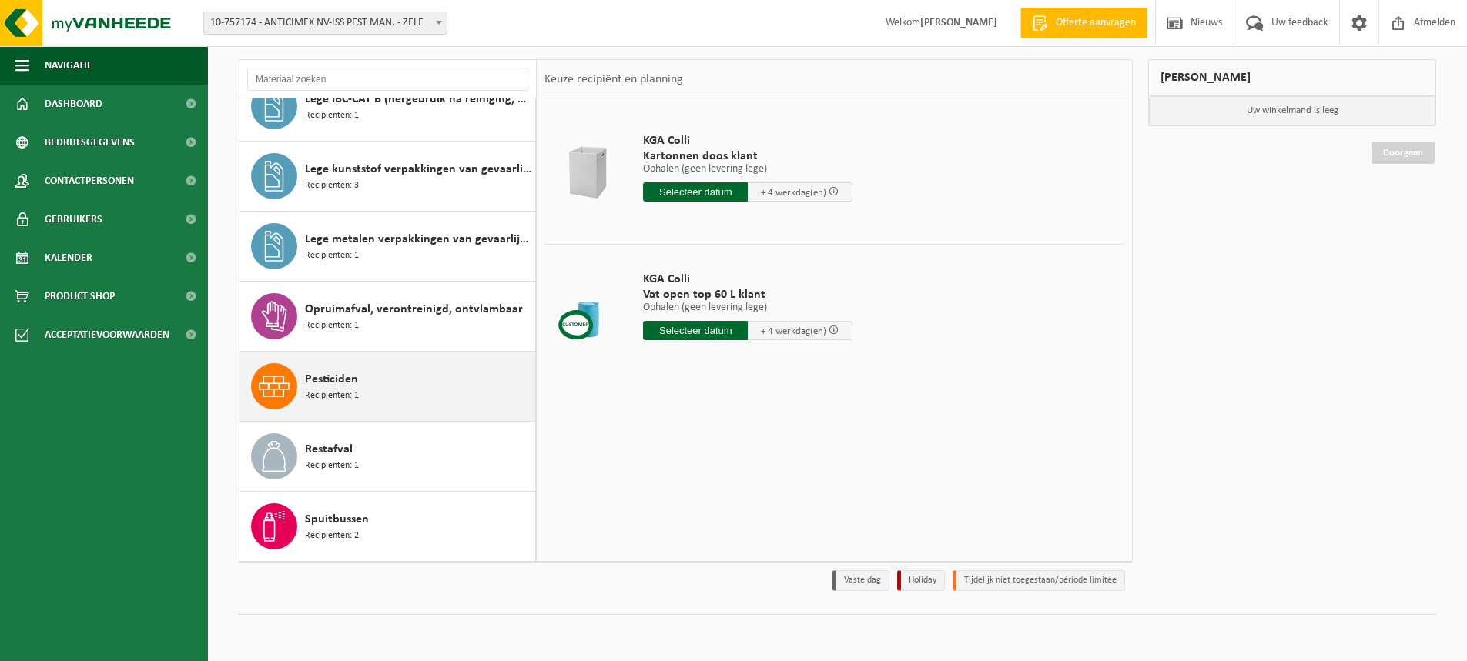
scroll to position [69, 0]
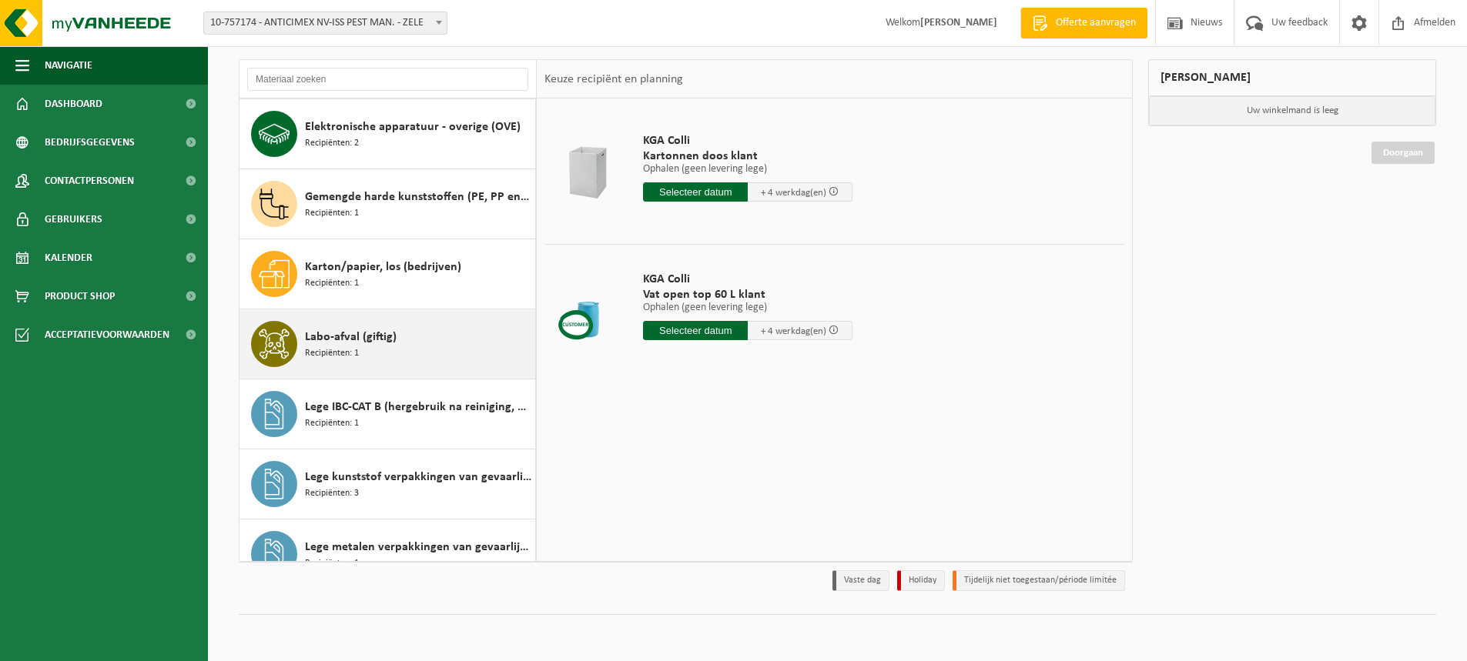
click at [430, 343] on div "Labo-afval (giftig) Recipiënten: 1" at bounding box center [418, 344] width 226 height 46
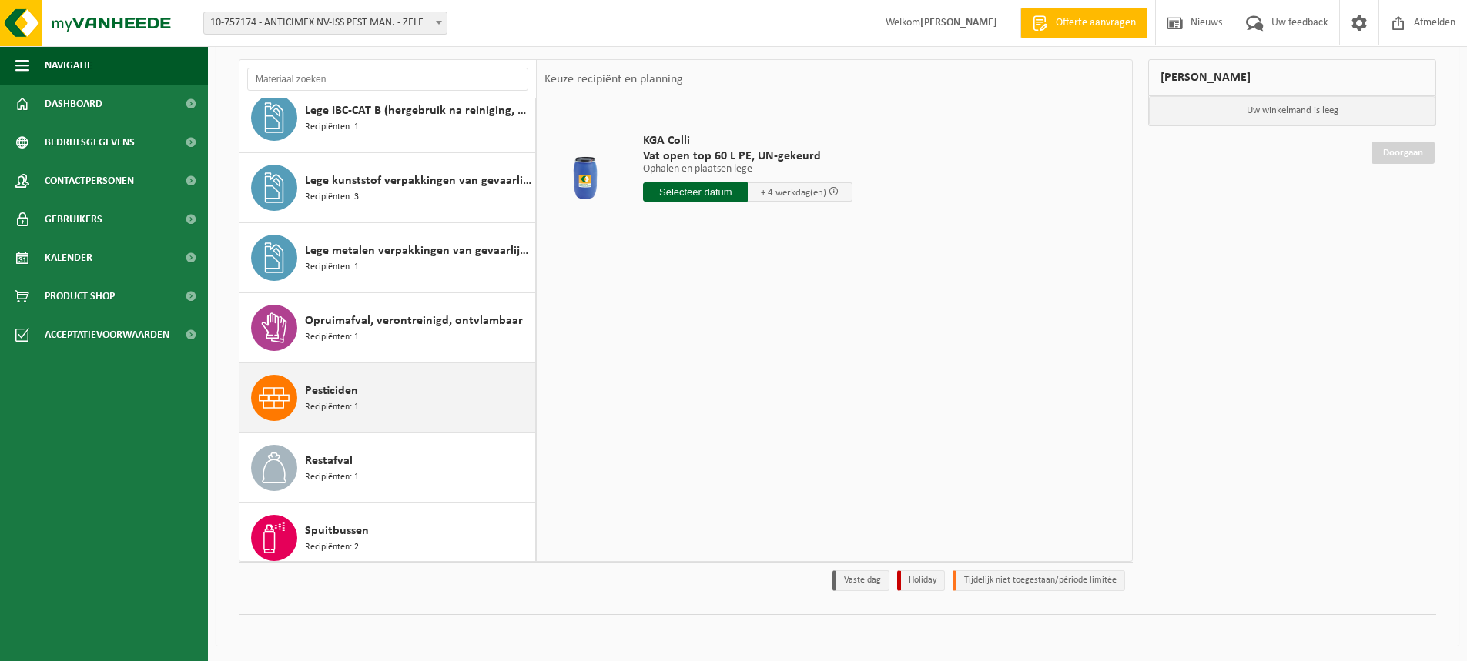
scroll to position [377, 0]
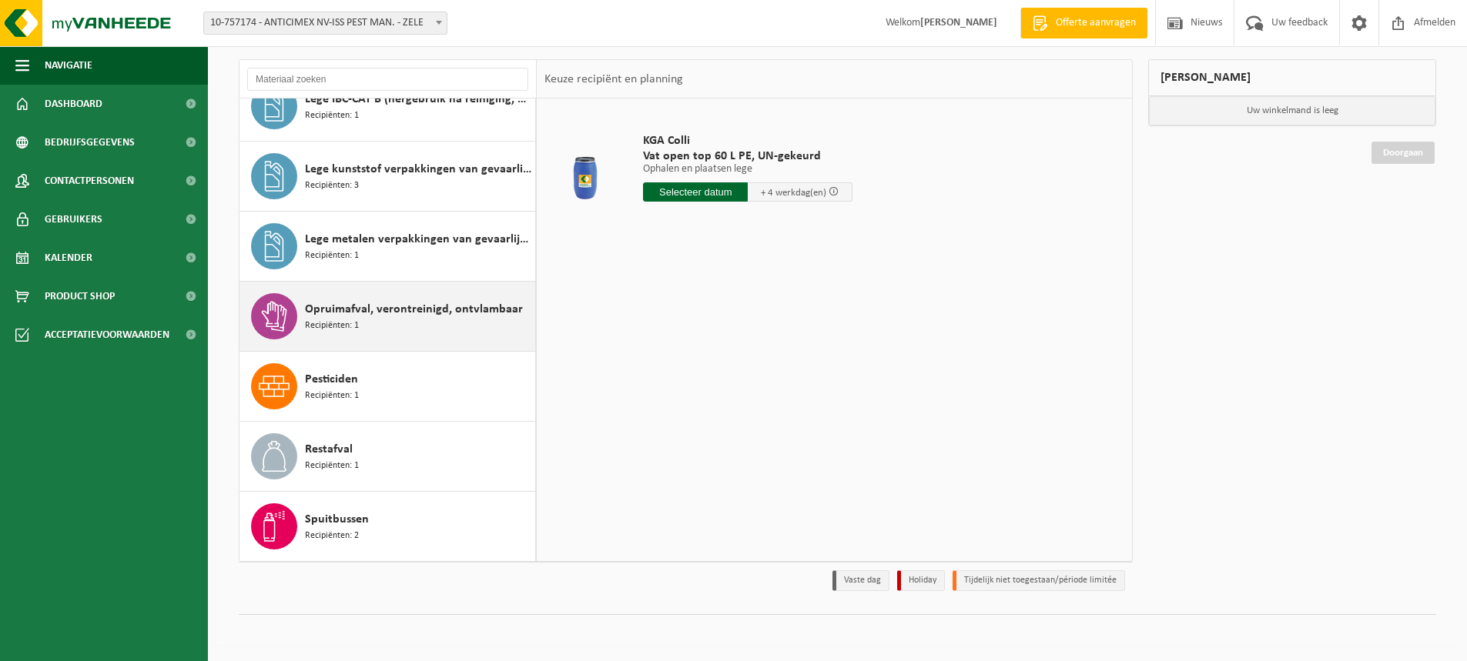
click at [390, 330] on div "Opruimafval, verontreinigd, ontvlambaar Recipiënten: 1" at bounding box center [418, 316] width 226 height 46
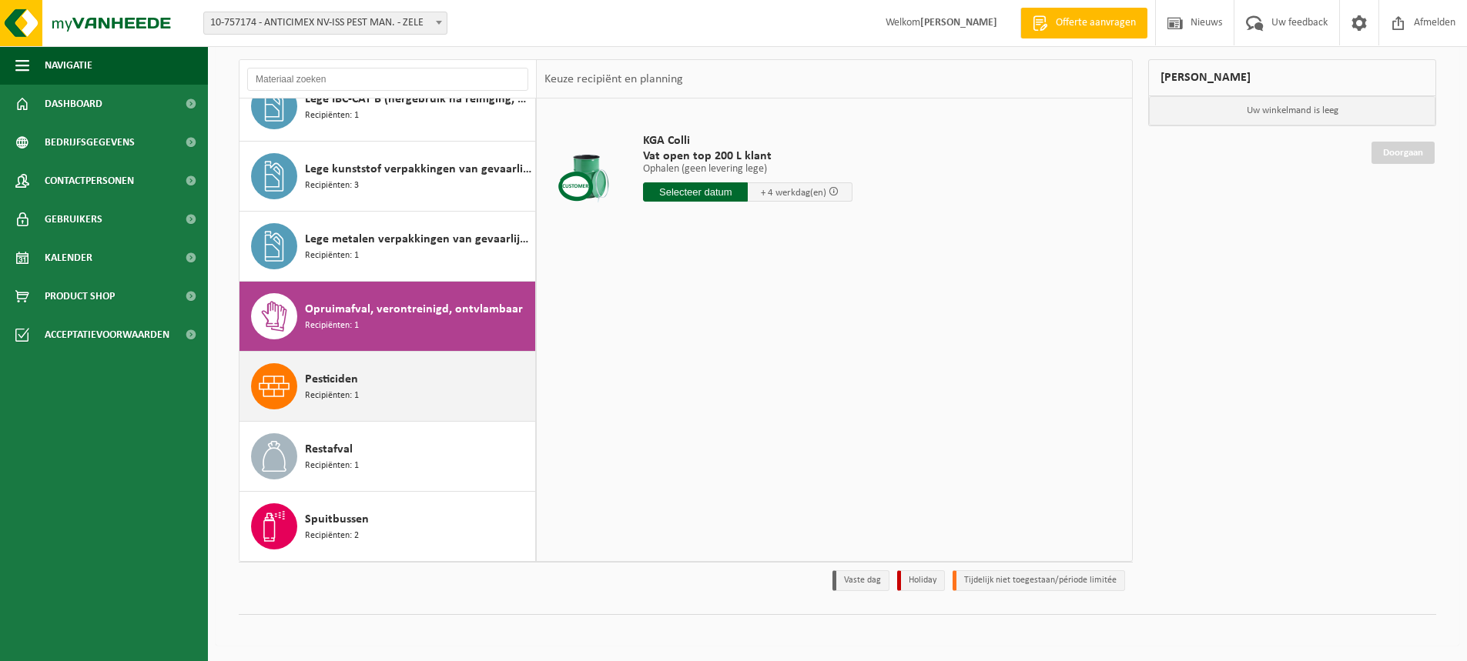
click at [393, 376] on div "Pesticiden Recipiënten: 1" at bounding box center [418, 386] width 226 height 46
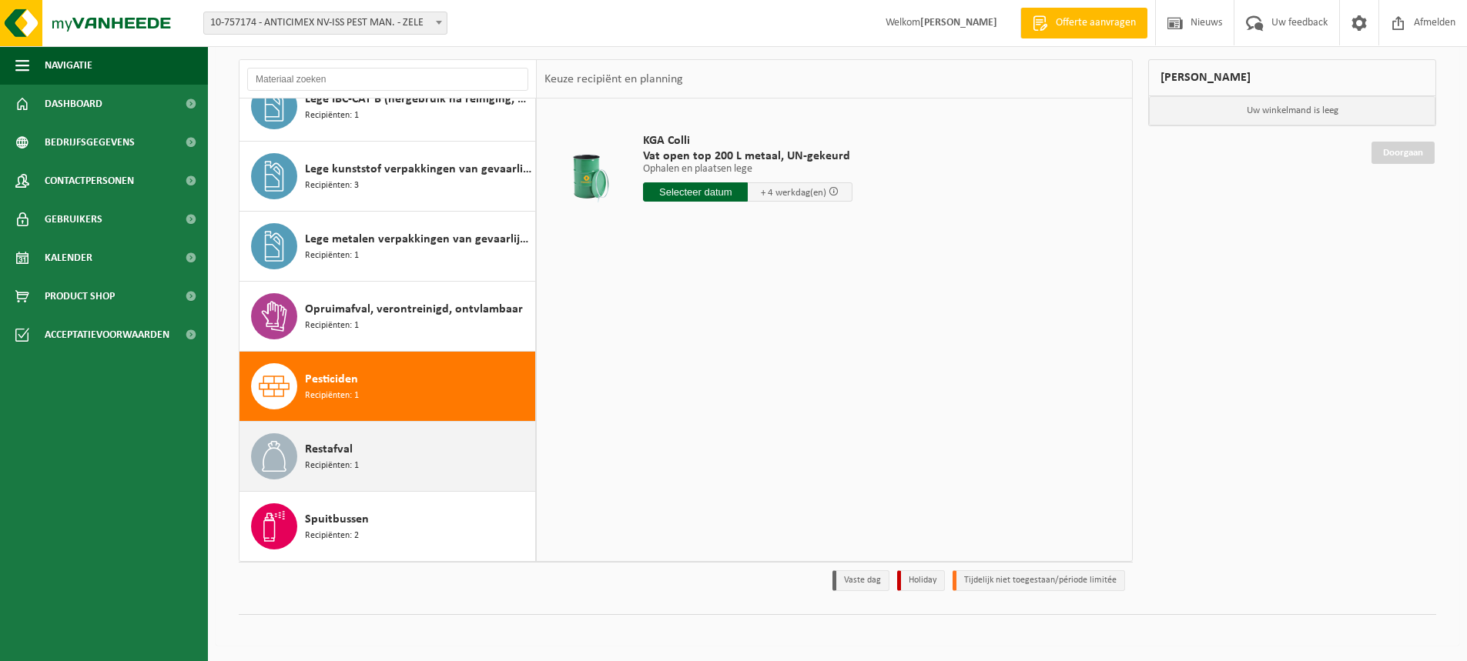
click at [362, 438] on div "Restafval Recipiënten: 1" at bounding box center [418, 457] width 226 height 46
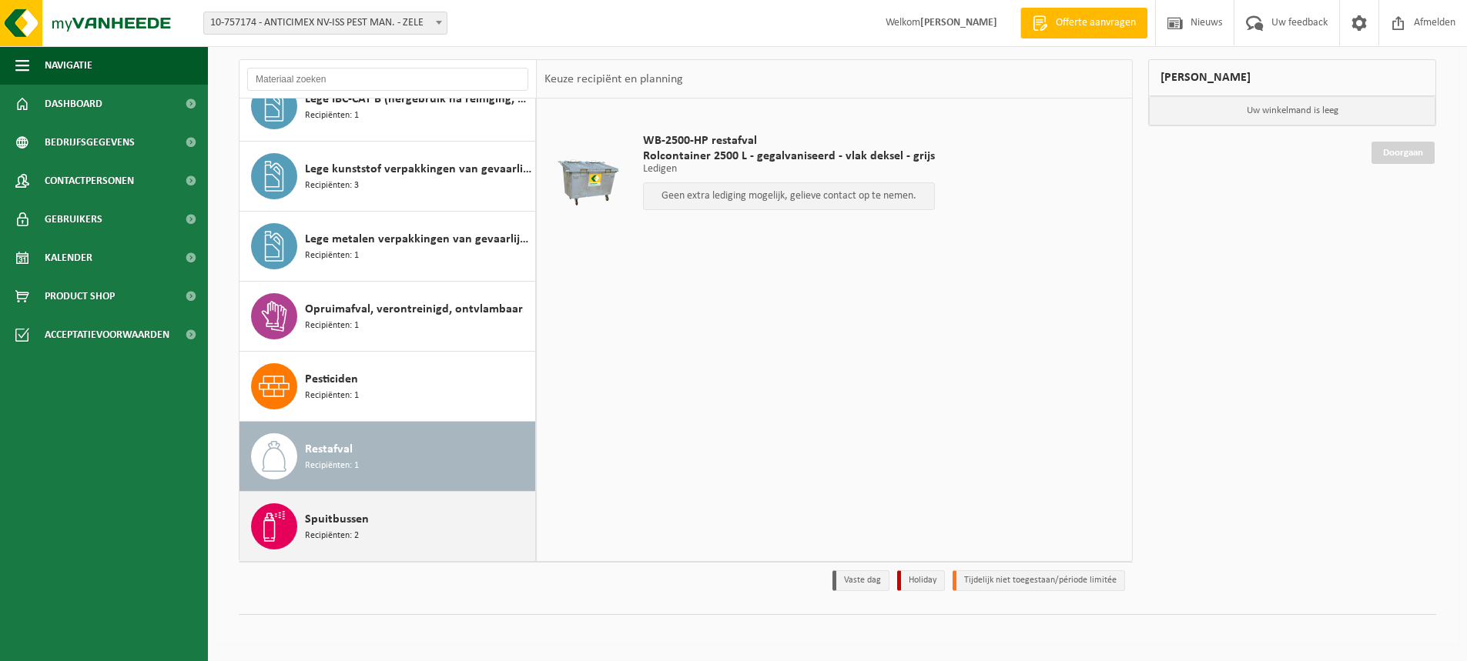
click at [371, 514] on div "Spuitbussen Recipiënten: 2" at bounding box center [418, 527] width 226 height 46
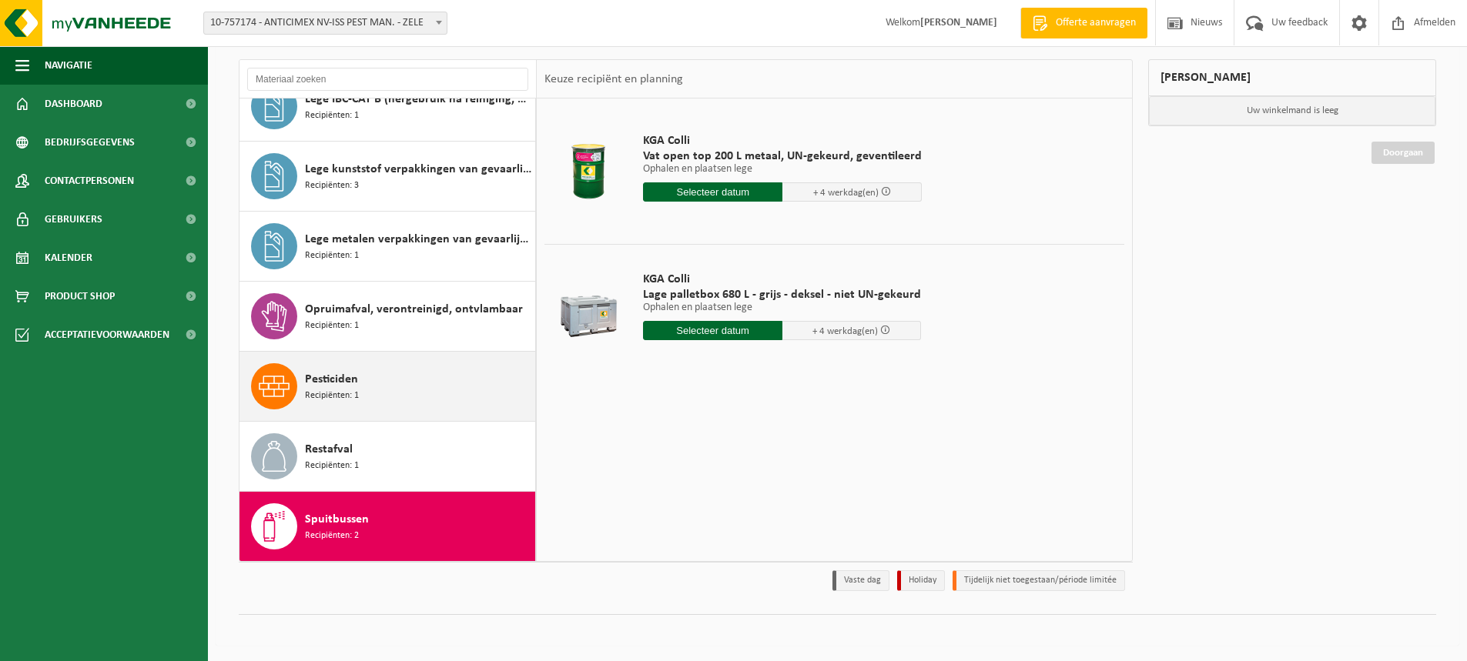
click at [339, 391] on span "Recipiënten: 1" at bounding box center [332, 396] width 54 height 15
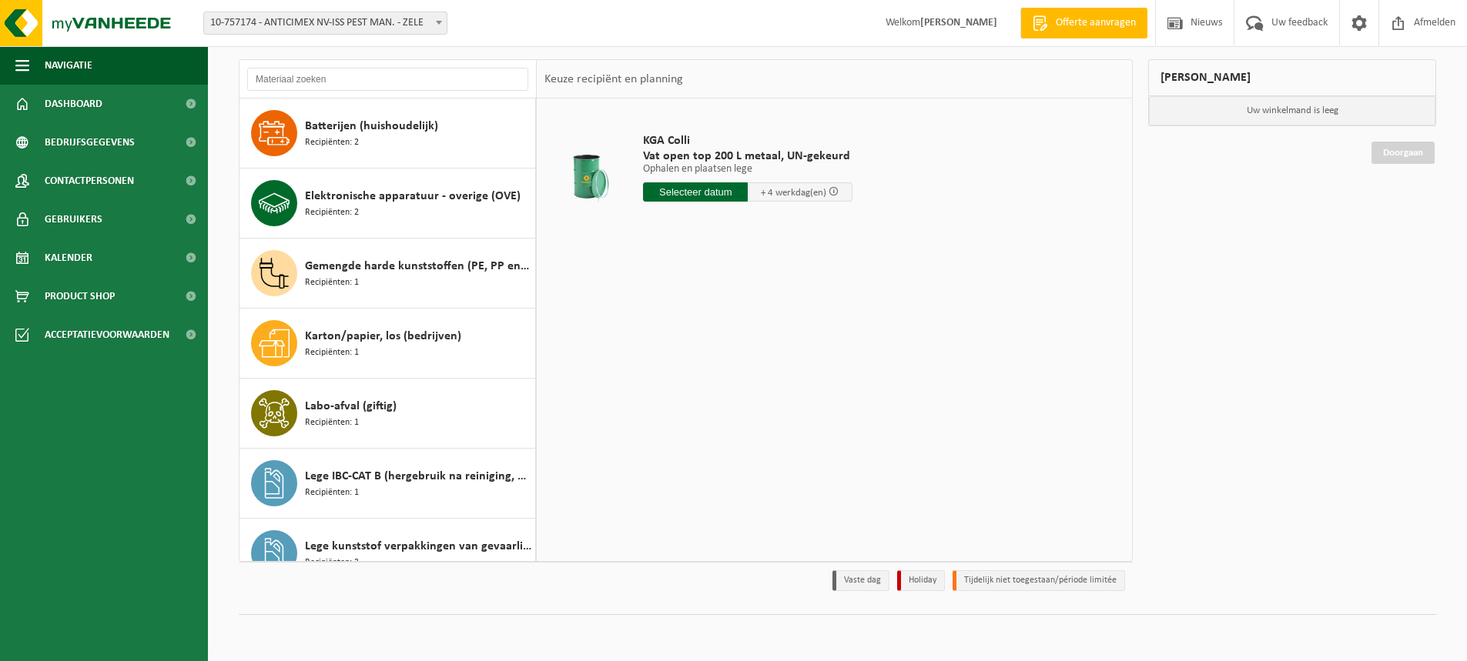
scroll to position [0, 0]
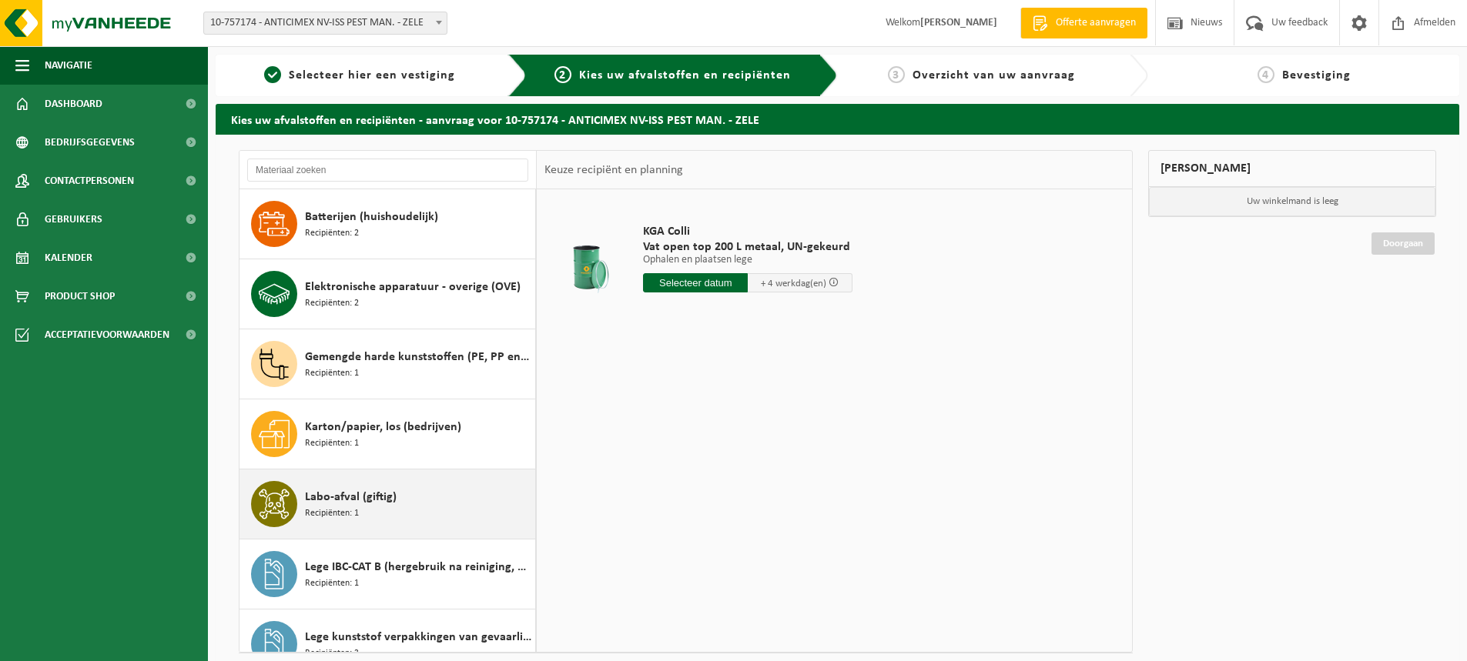
click at [343, 507] on span "Recipiënten: 1" at bounding box center [332, 514] width 54 height 15
